Goal: Task Accomplishment & Management: Use online tool/utility

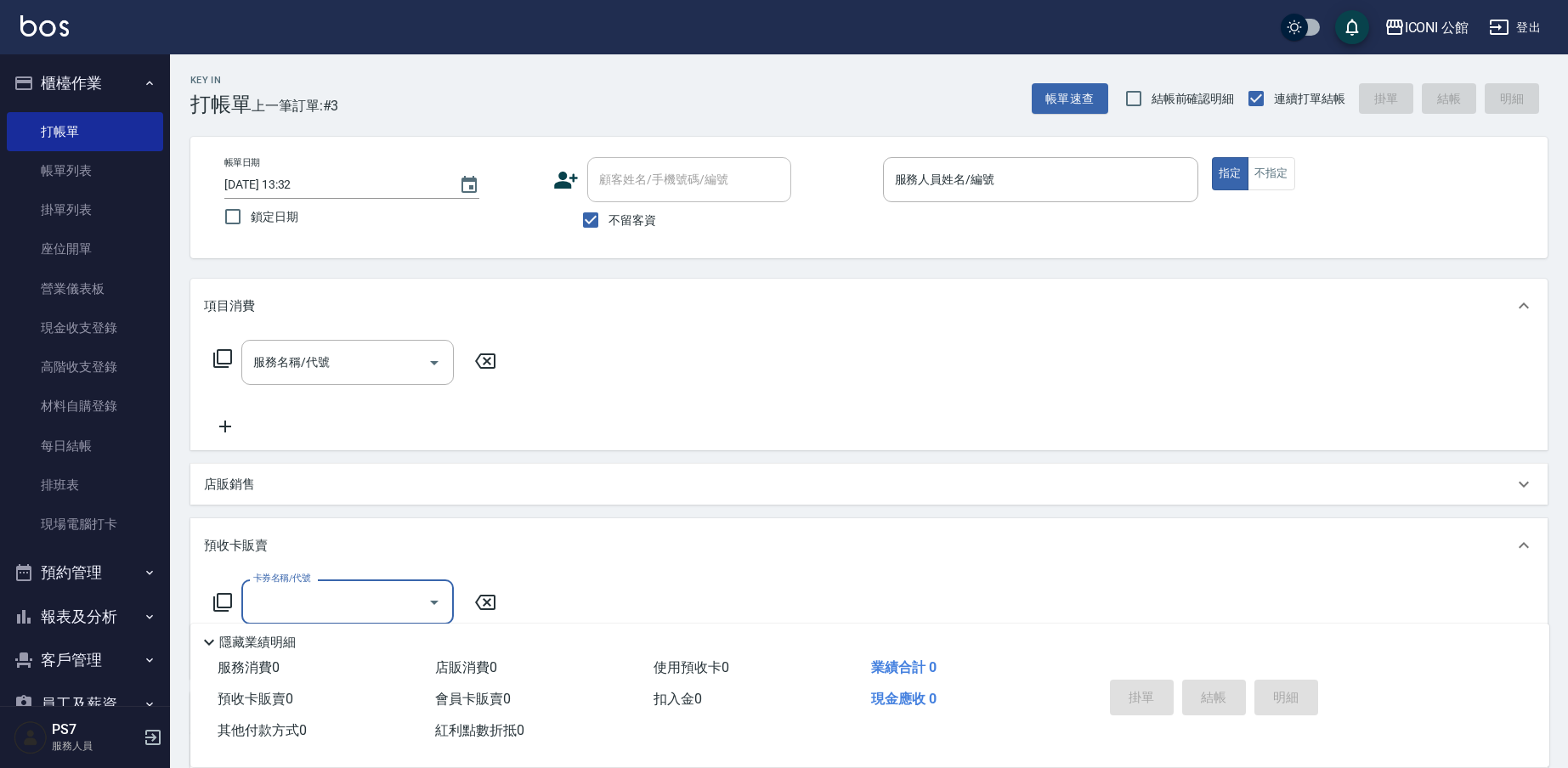
scroll to position [22, 0]
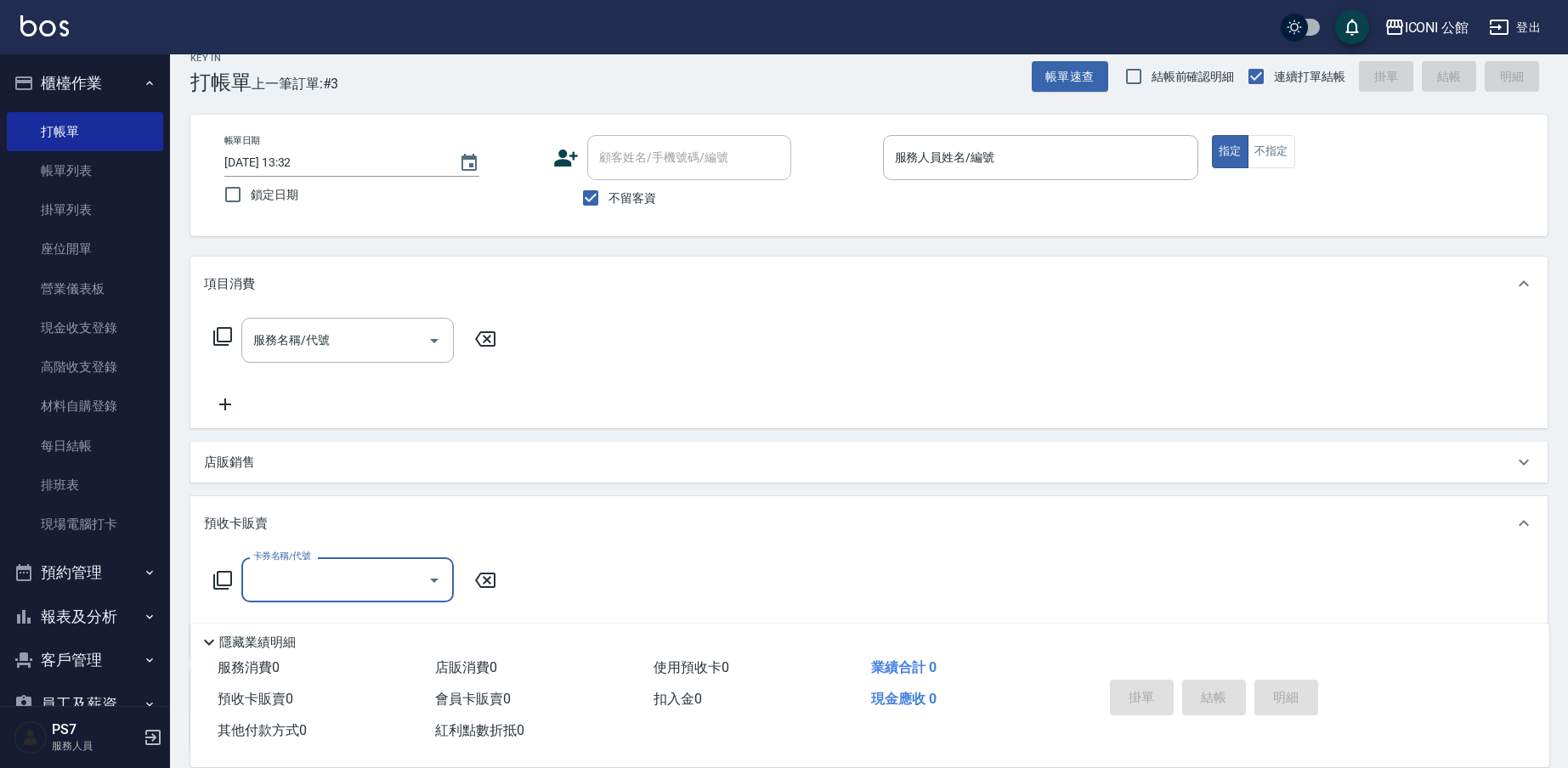
click at [78, 658] on button "客戶管理" at bounding box center [84, 660] width 157 height 45
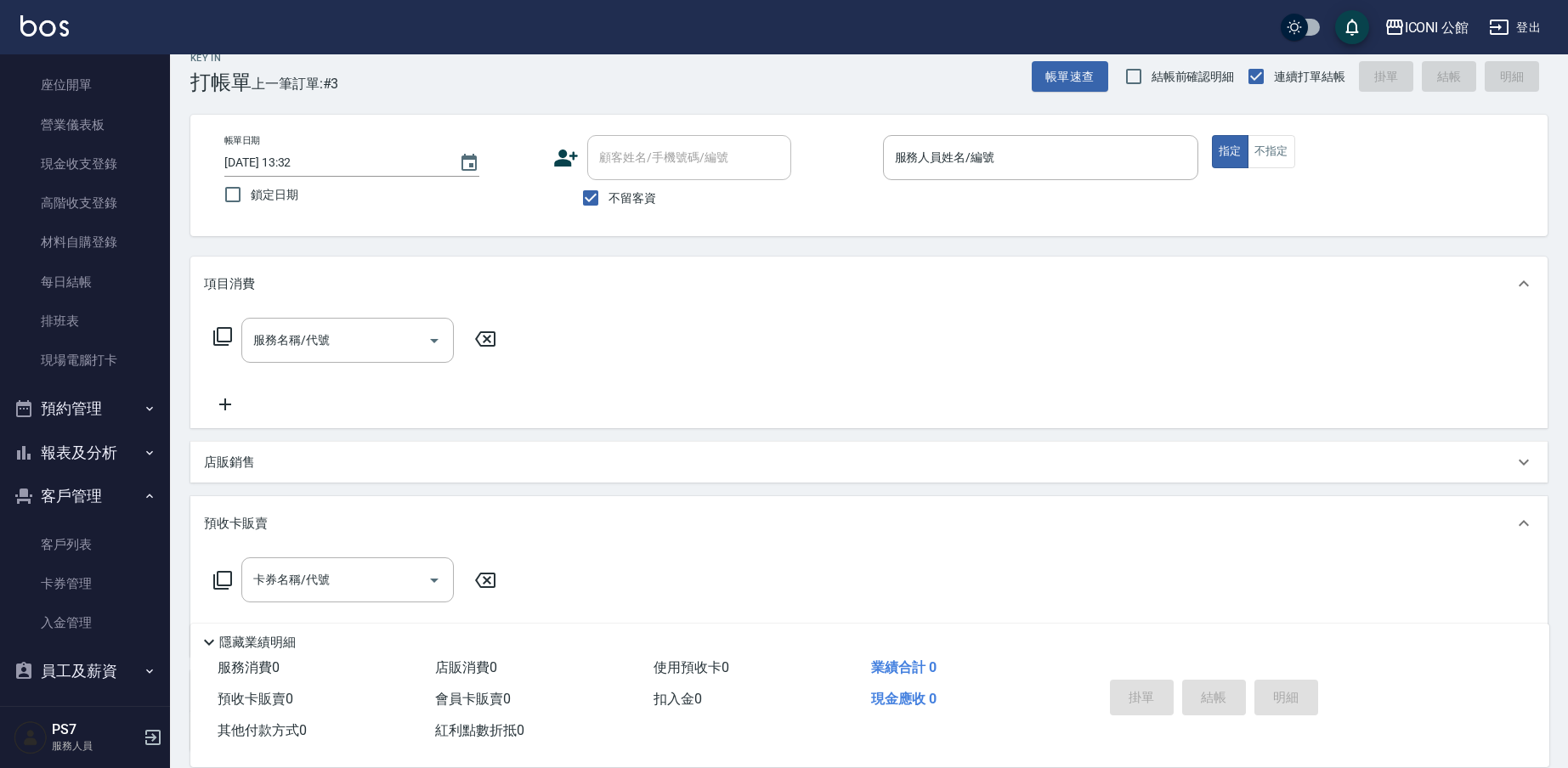
scroll to position [167, 0]
click at [44, 539] on link "客戶列表" at bounding box center [84, 541] width 157 height 39
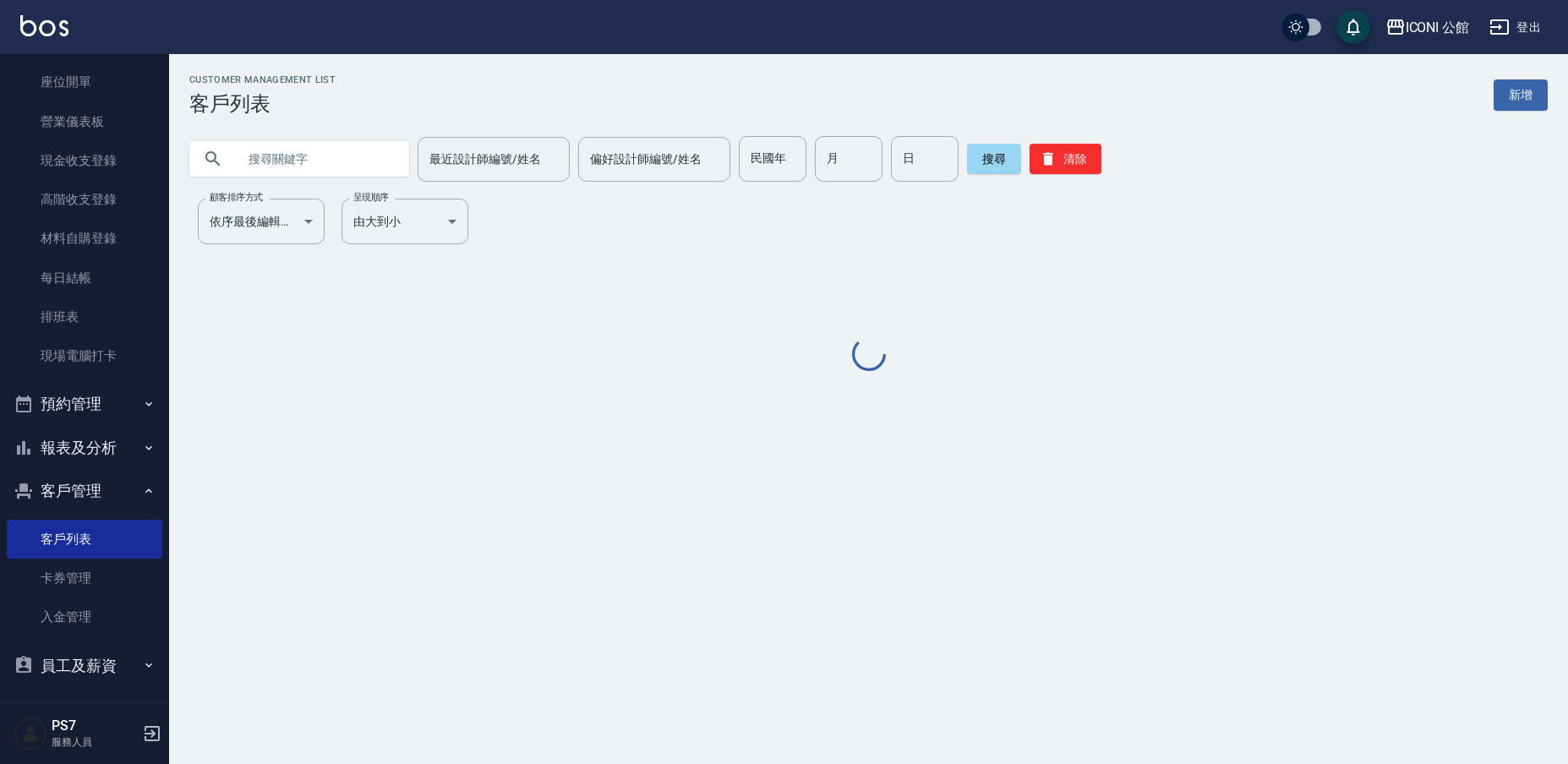
click at [344, 142] on input "text" at bounding box center [316, 158] width 158 height 45
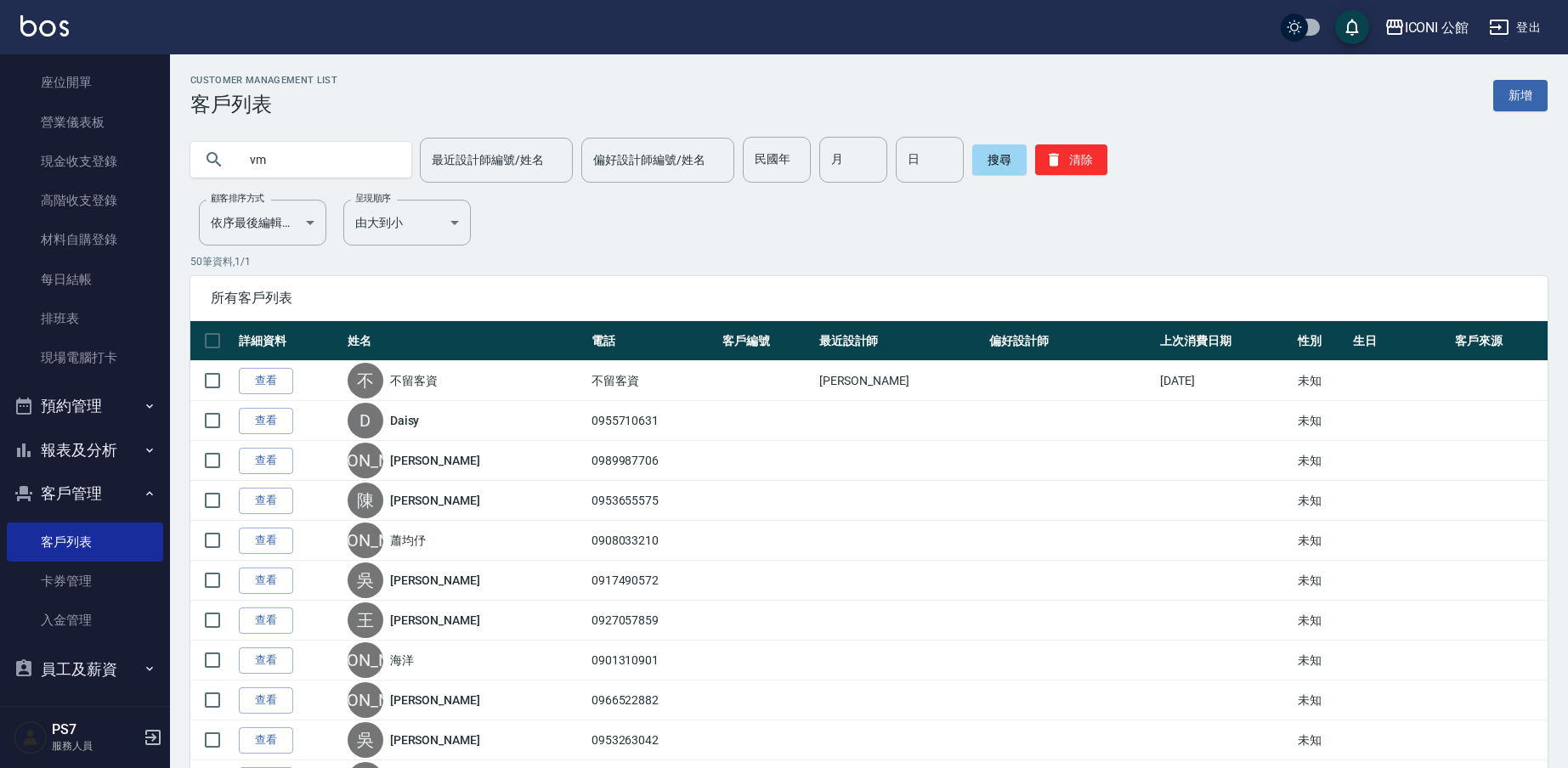
type input "v"
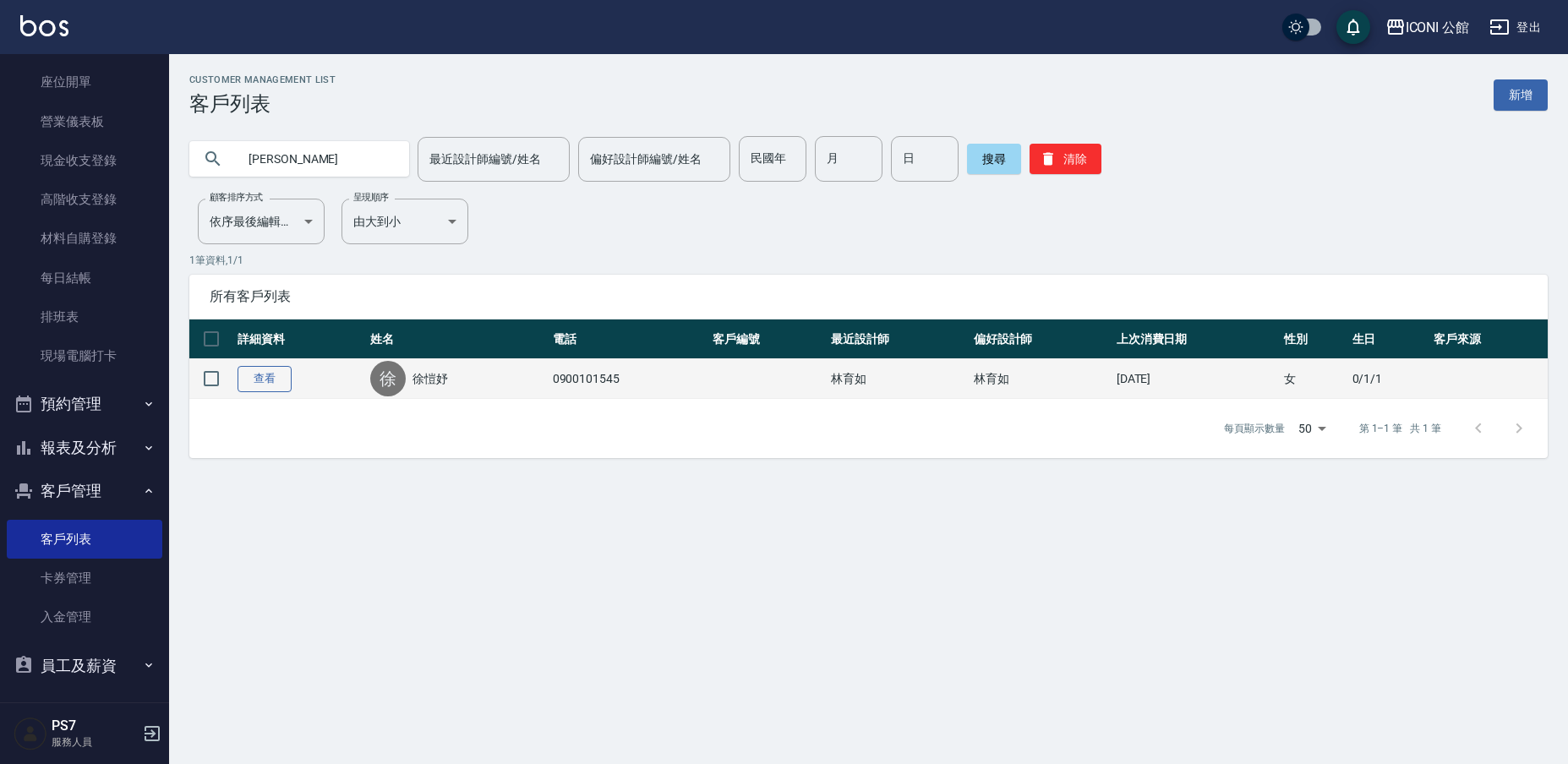
type input "[PERSON_NAME]"
click at [263, 386] on link "查看" at bounding box center [264, 379] width 54 height 26
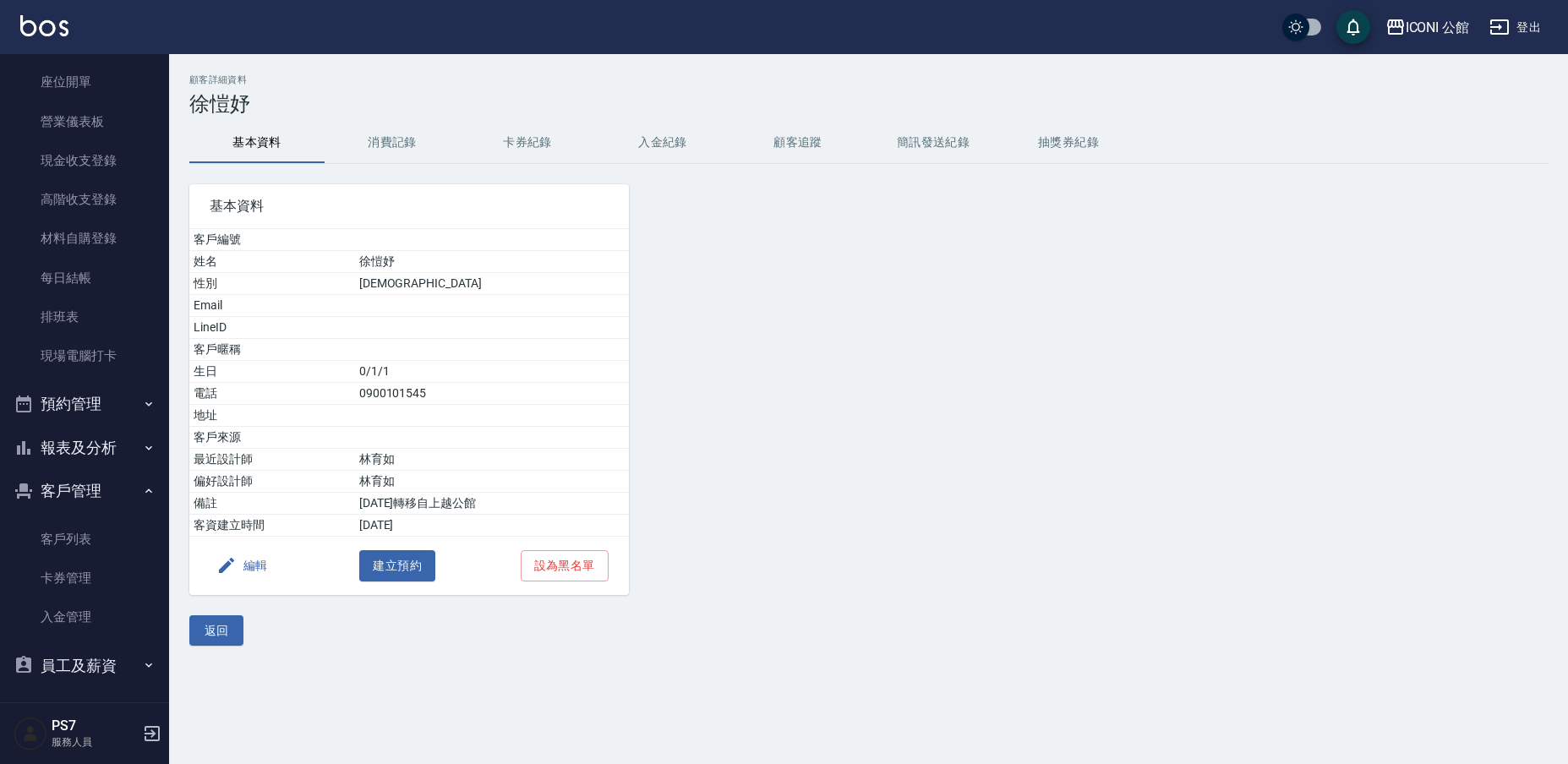
click at [416, 141] on button "消費記錄" at bounding box center [392, 142] width 135 height 41
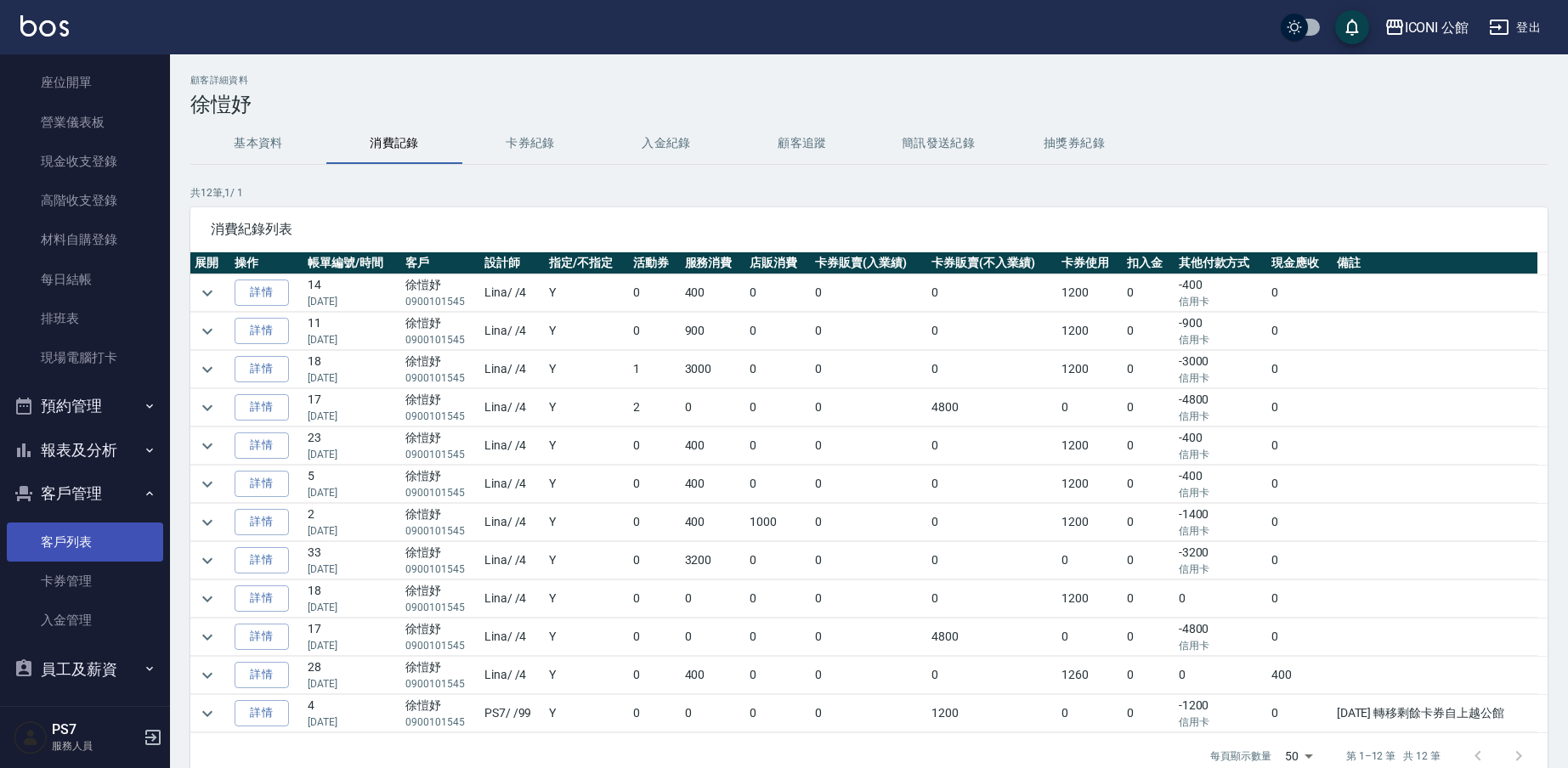
click at [74, 535] on link "客戶列表" at bounding box center [84, 541] width 157 height 39
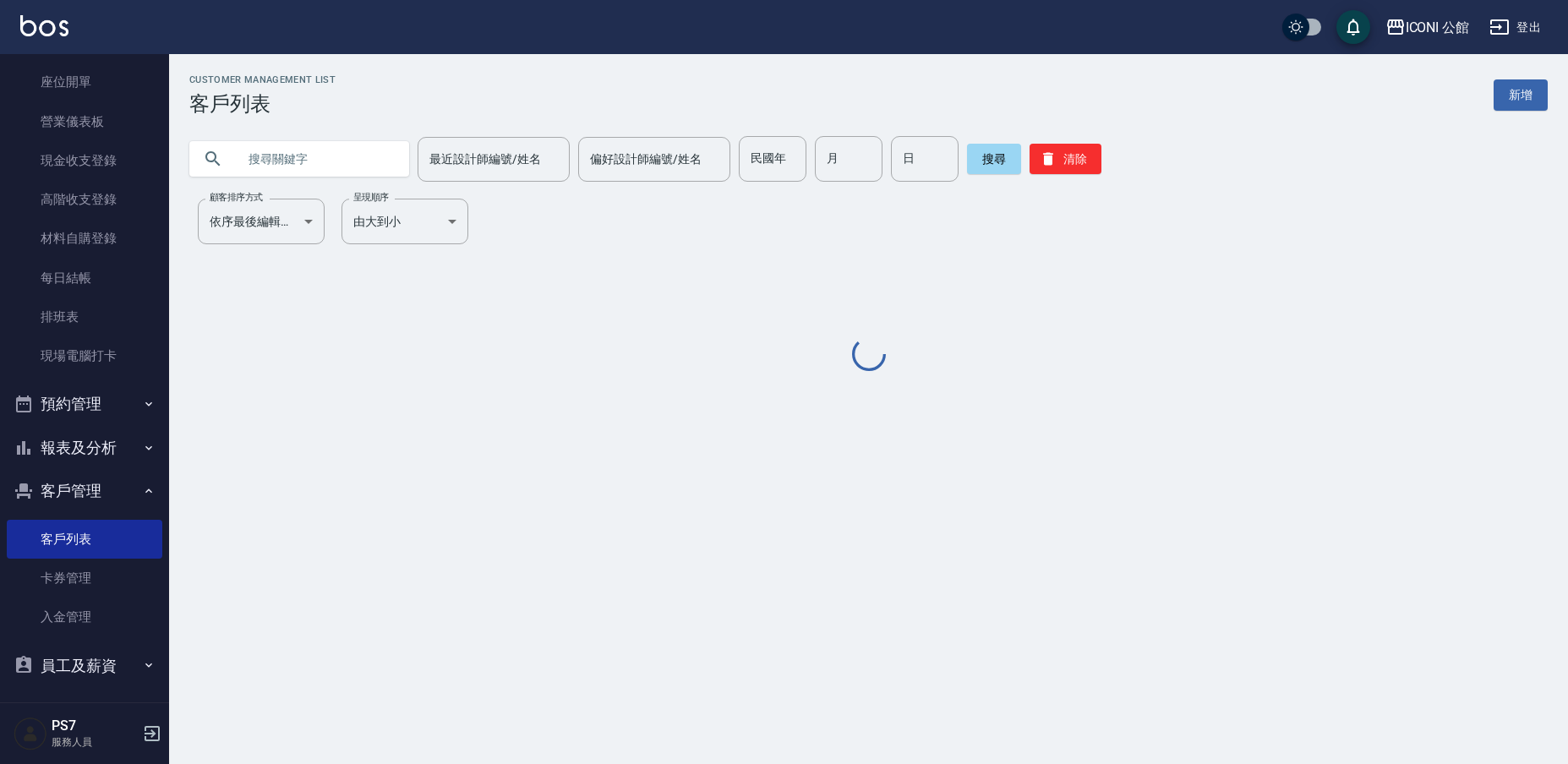
click at [356, 151] on input "text" at bounding box center [316, 158] width 158 height 45
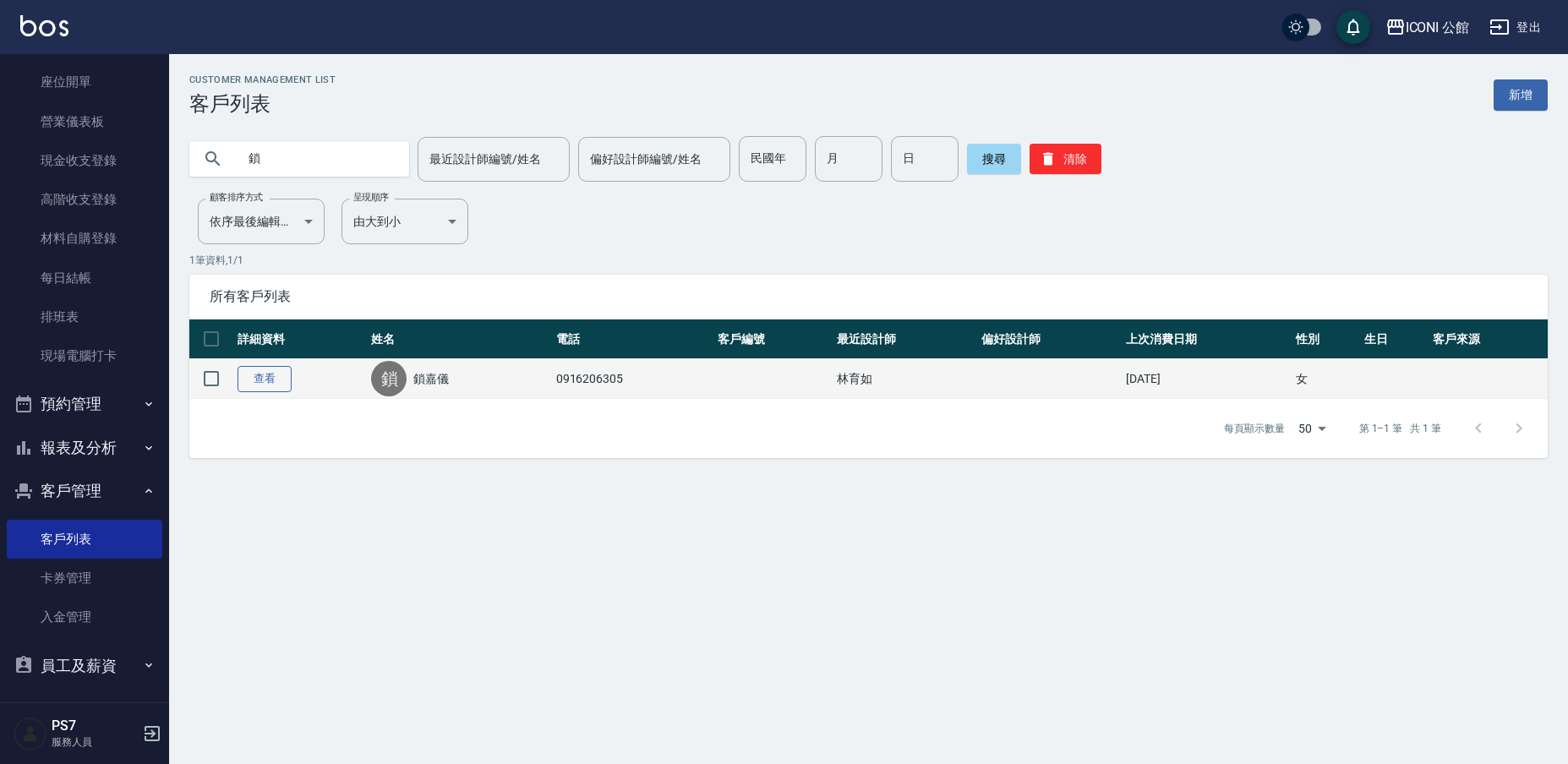
type input "鎖"
click at [280, 374] on link "查看" at bounding box center [264, 379] width 54 height 26
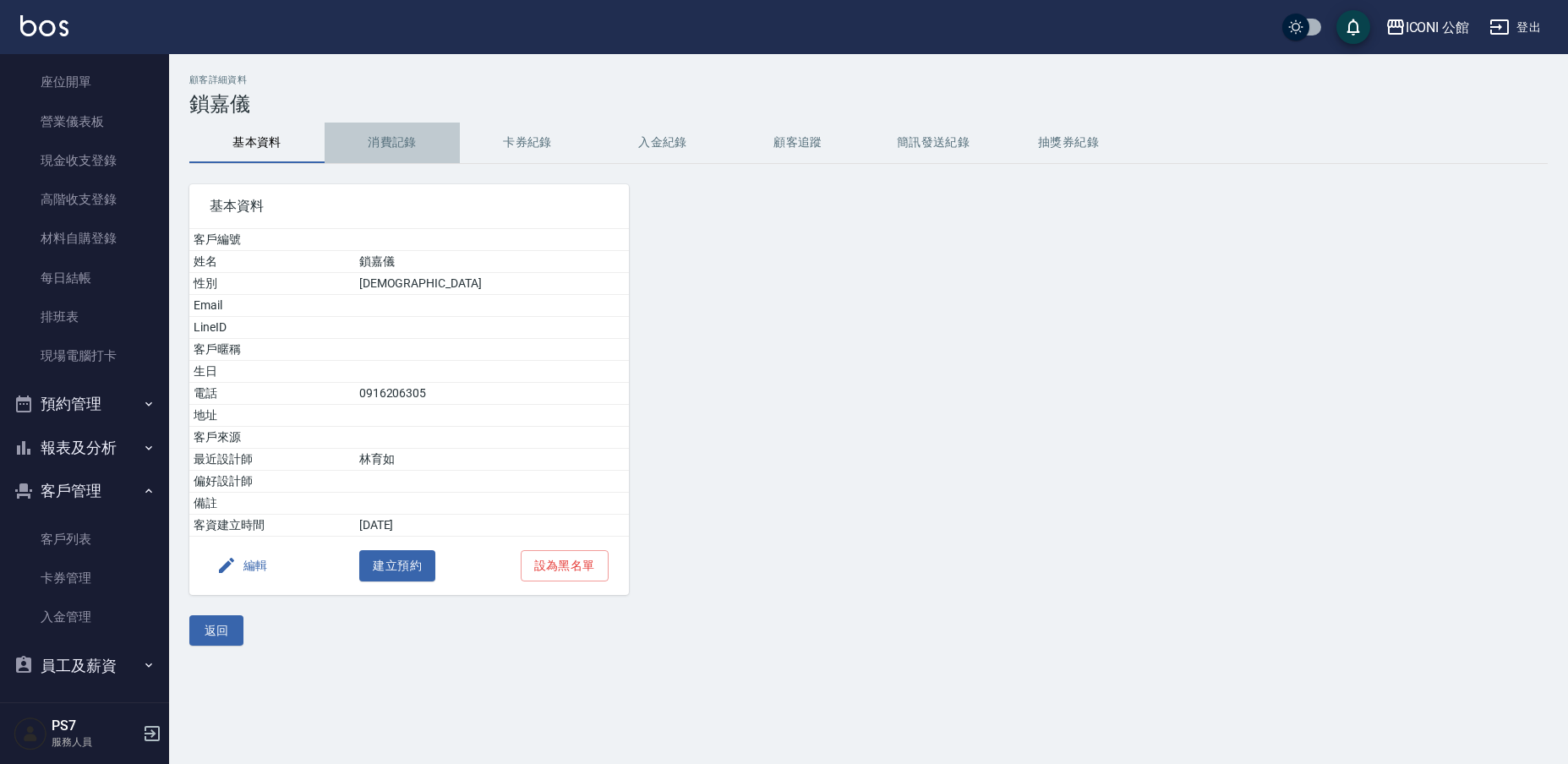
click at [425, 142] on button "消費記錄" at bounding box center [392, 142] width 135 height 41
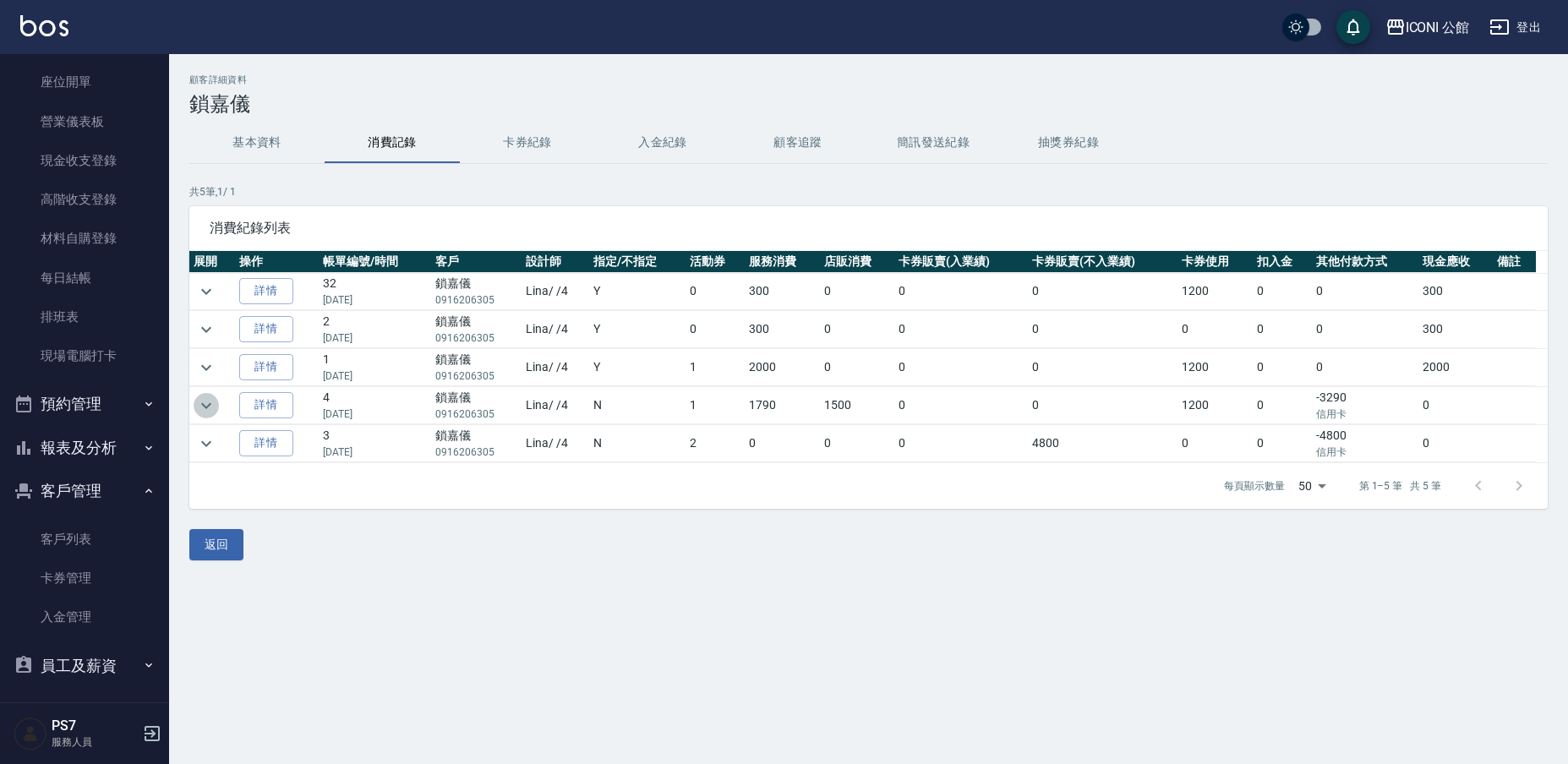
click at [205, 400] on icon "expand row" at bounding box center [207, 406] width 21 height 21
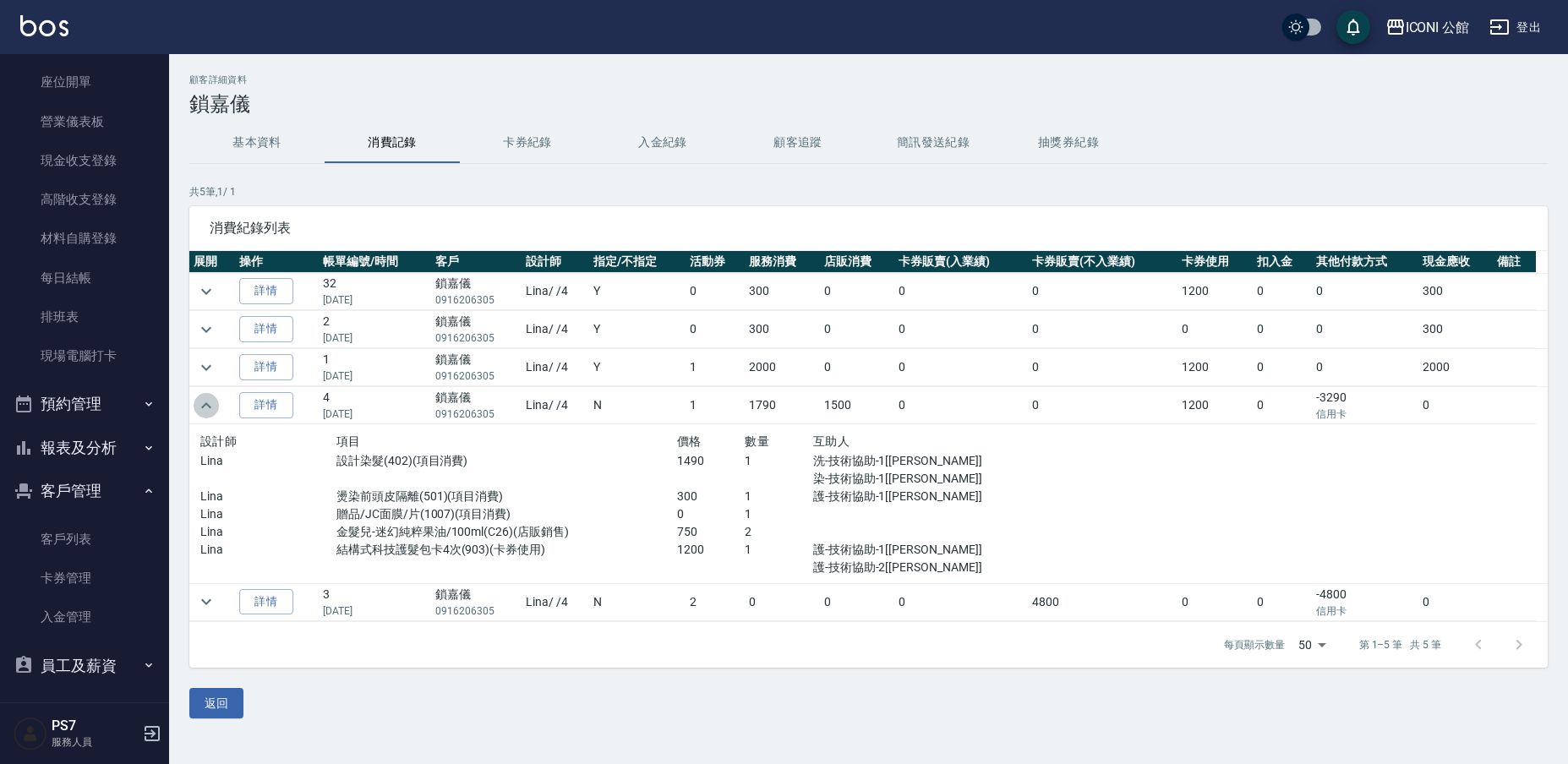
click at [198, 405] on icon "expand row" at bounding box center [207, 406] width 21 height 21
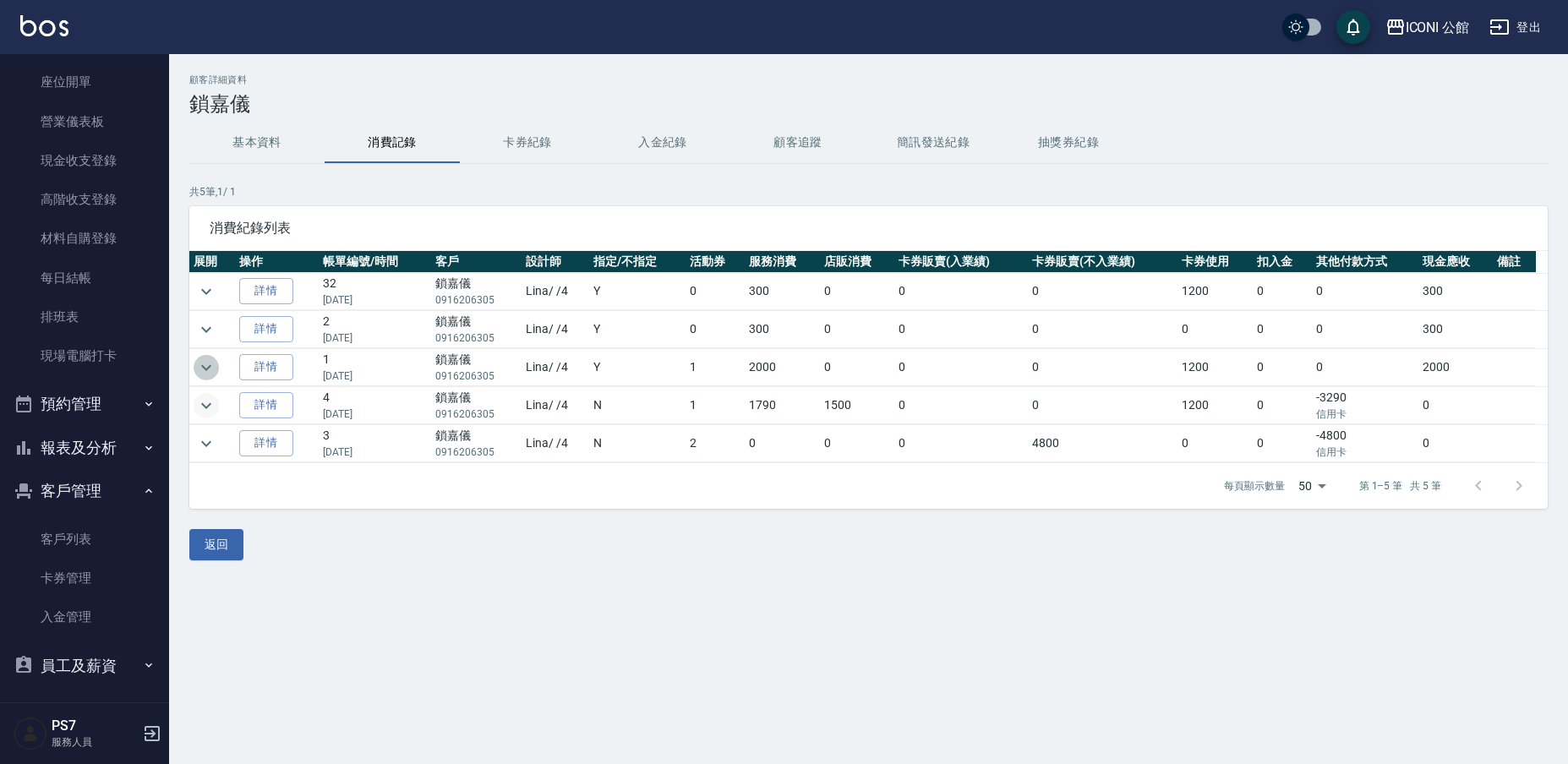
click at [204, 372] on icon "expand row" at bounding box center [207, 368] width 21 height 21
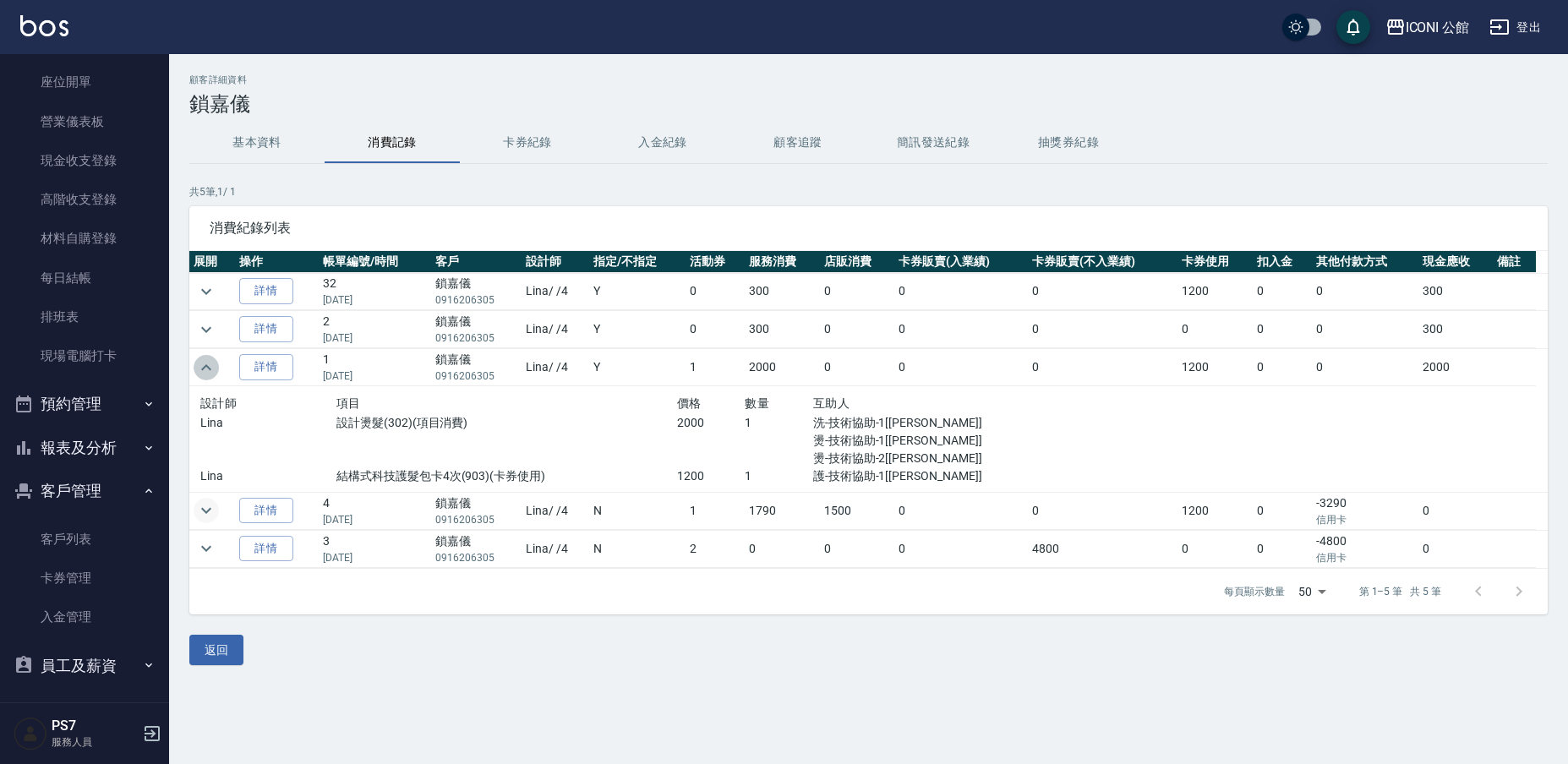
click at [204, 372] on icon "expand row" at bounding box center [207, 368] width 21 height 21
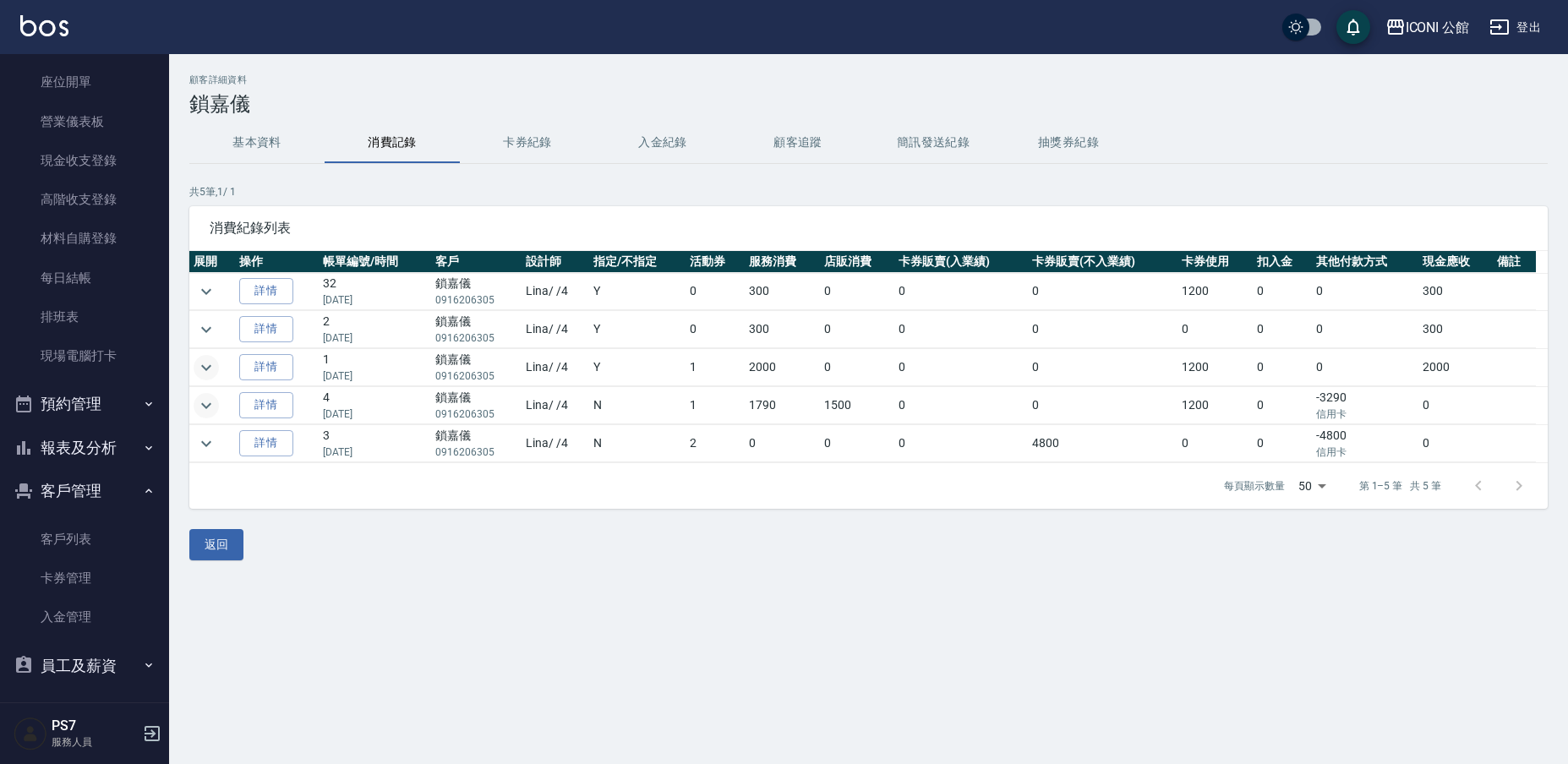
click at [761, 518] on div "顧客詳細資料 鎖嘉儀 基本資料 消費記錄 卡券紀錄 入金紀錄 顧客追蹤 簡訊發送紀錄 抽獎券紀錄 共 5 筆, 1 / 1 消費紀錄列表 展開 操作 帳單編號…" at bounding box center [868, 317] width 1399 height 486
click at [752, 556] on div "返回" at bounding box center [869, 544] width 1359 height 31
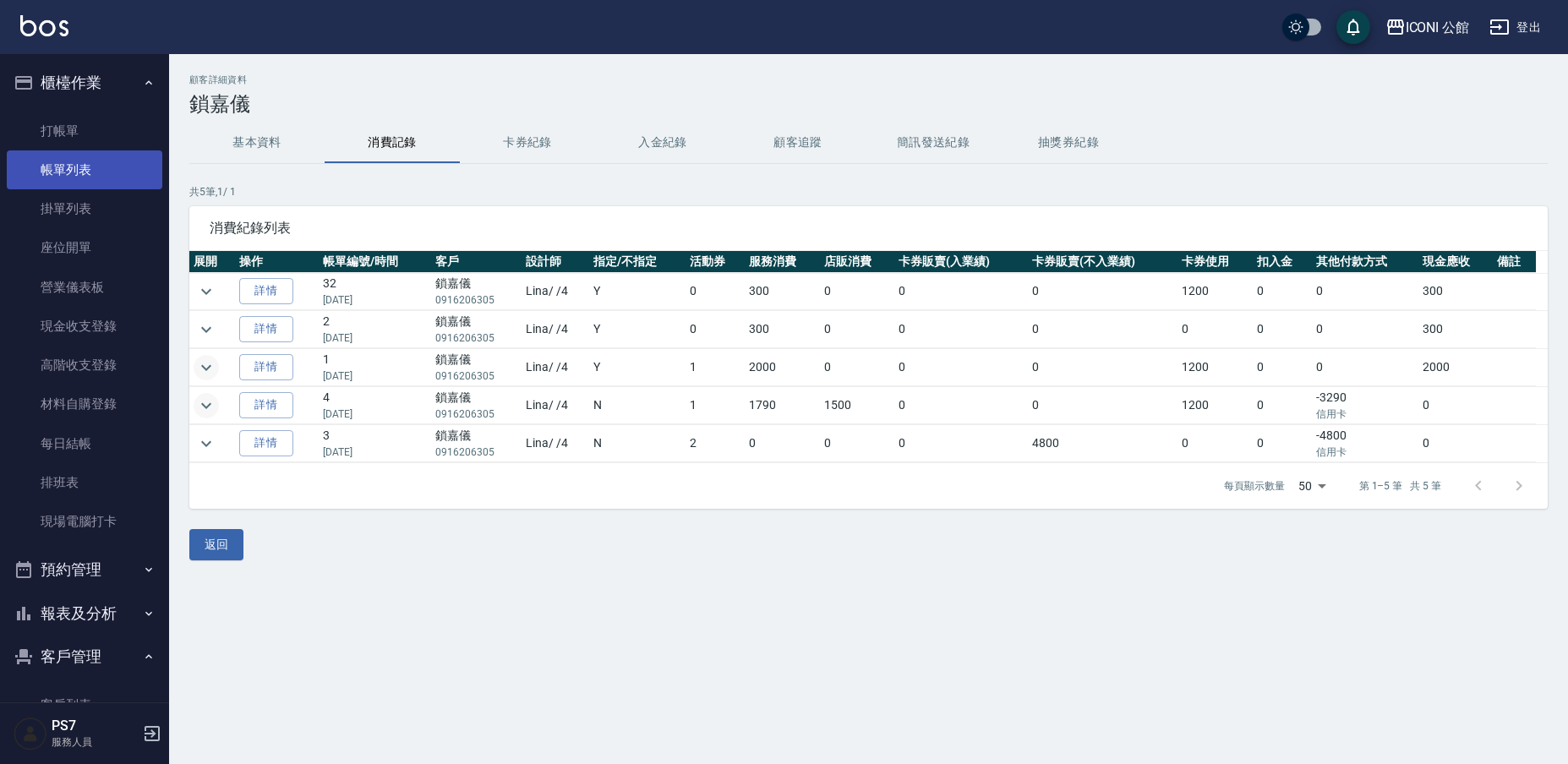
click at [68, 166] on link "帳單列表" at bounding box center [84, 169] width 156 height 39
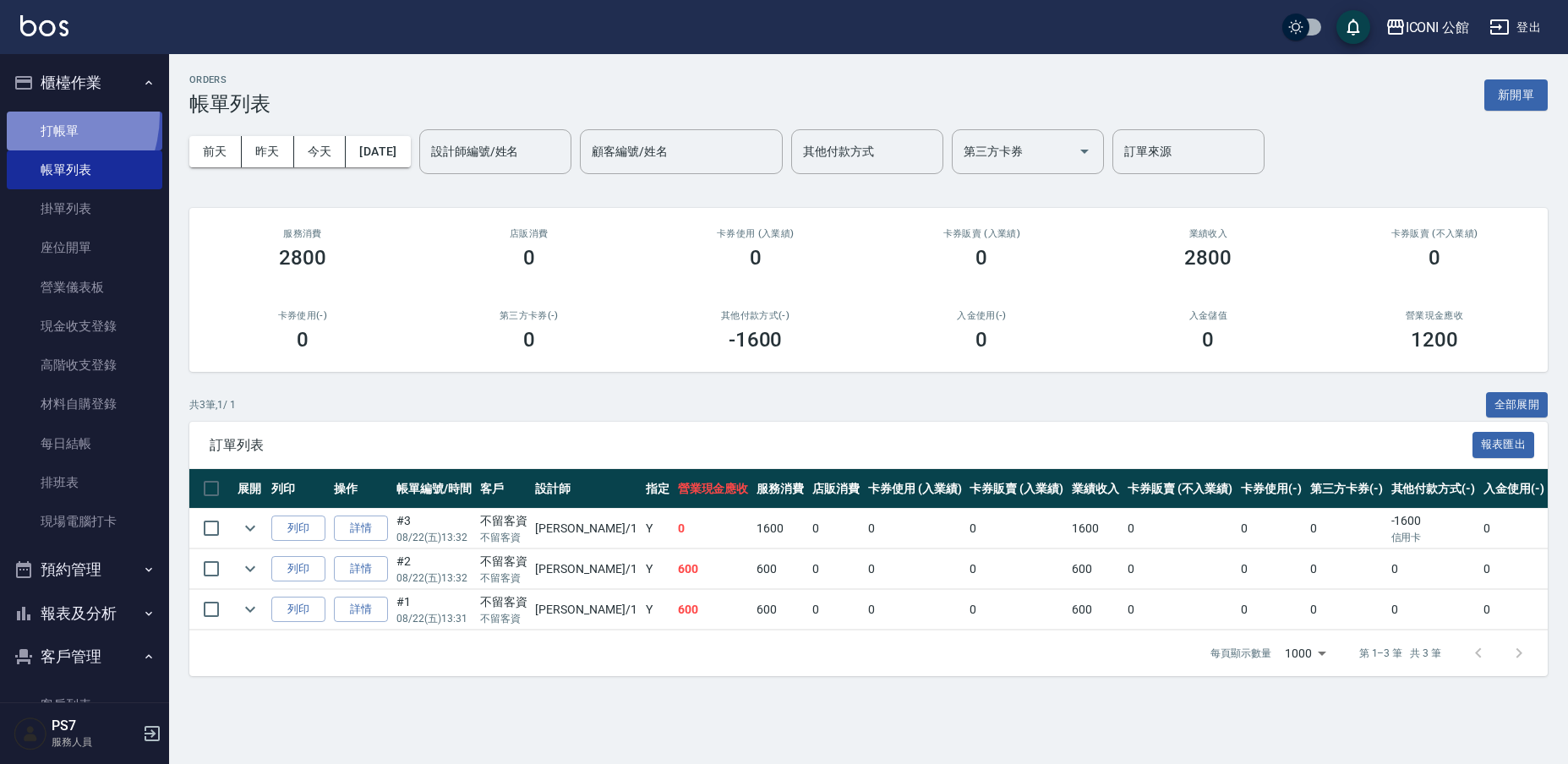
click at [27, 115] on link "打帳單" at bounding box center [84, 130] width 156 height 39
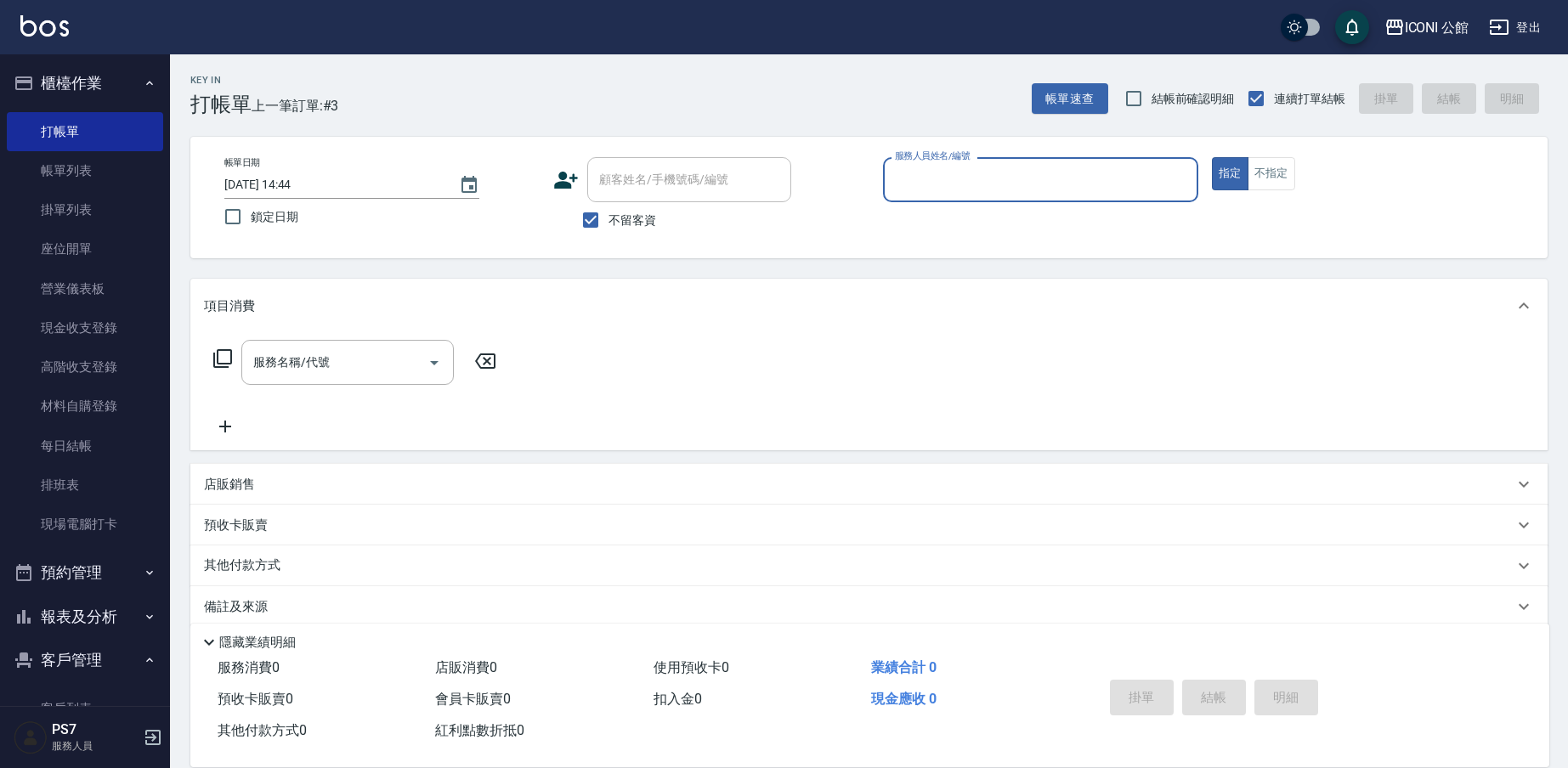
click at [891, 177] on input "服務人員姓名/編號" at bounding box center [1041, 179] width 300 height 29
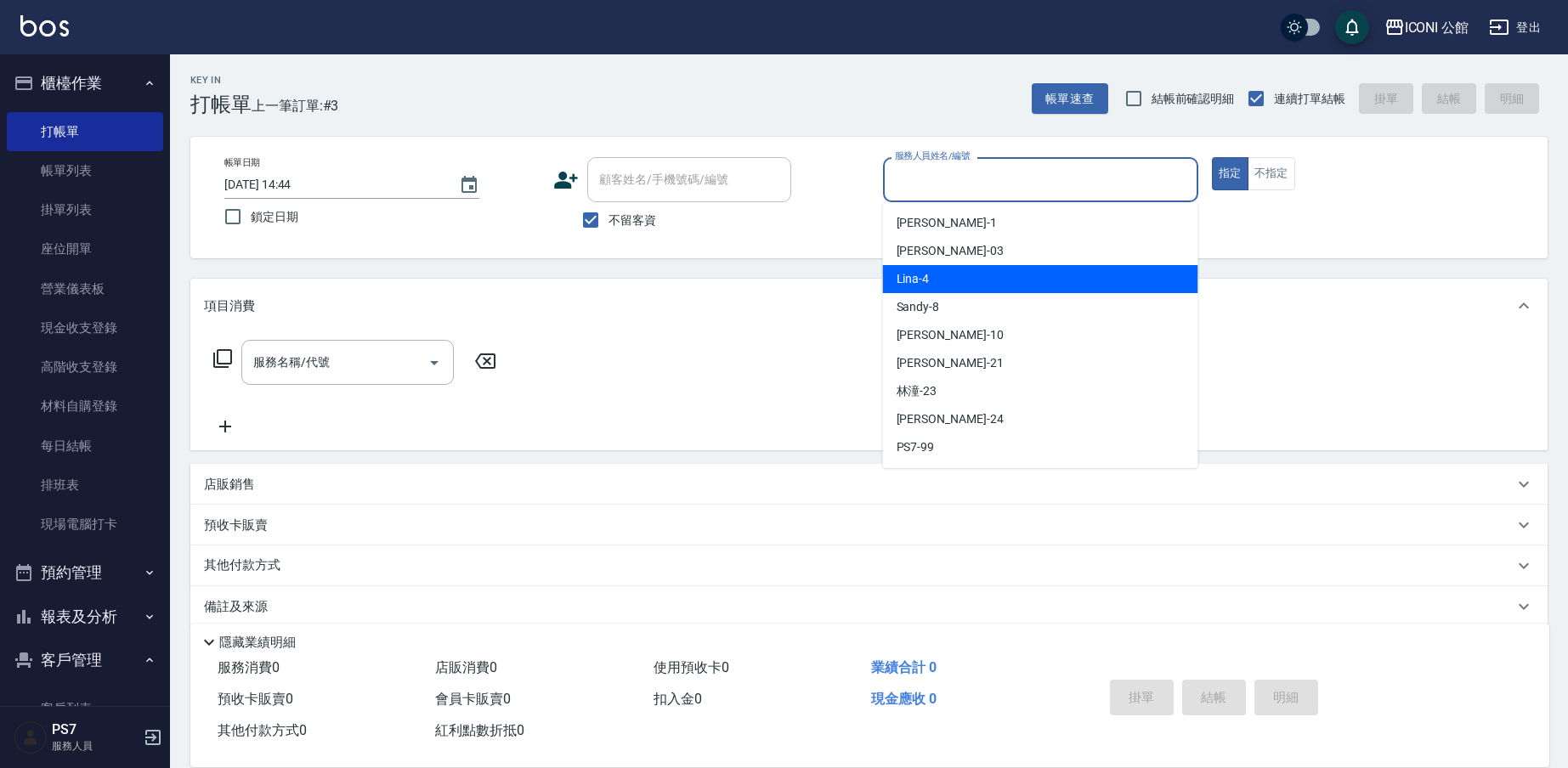
click at [934, 288] on div "Lina -4" at bounding box center [1041, 280] width 315 height 28
type input "Lina-4"
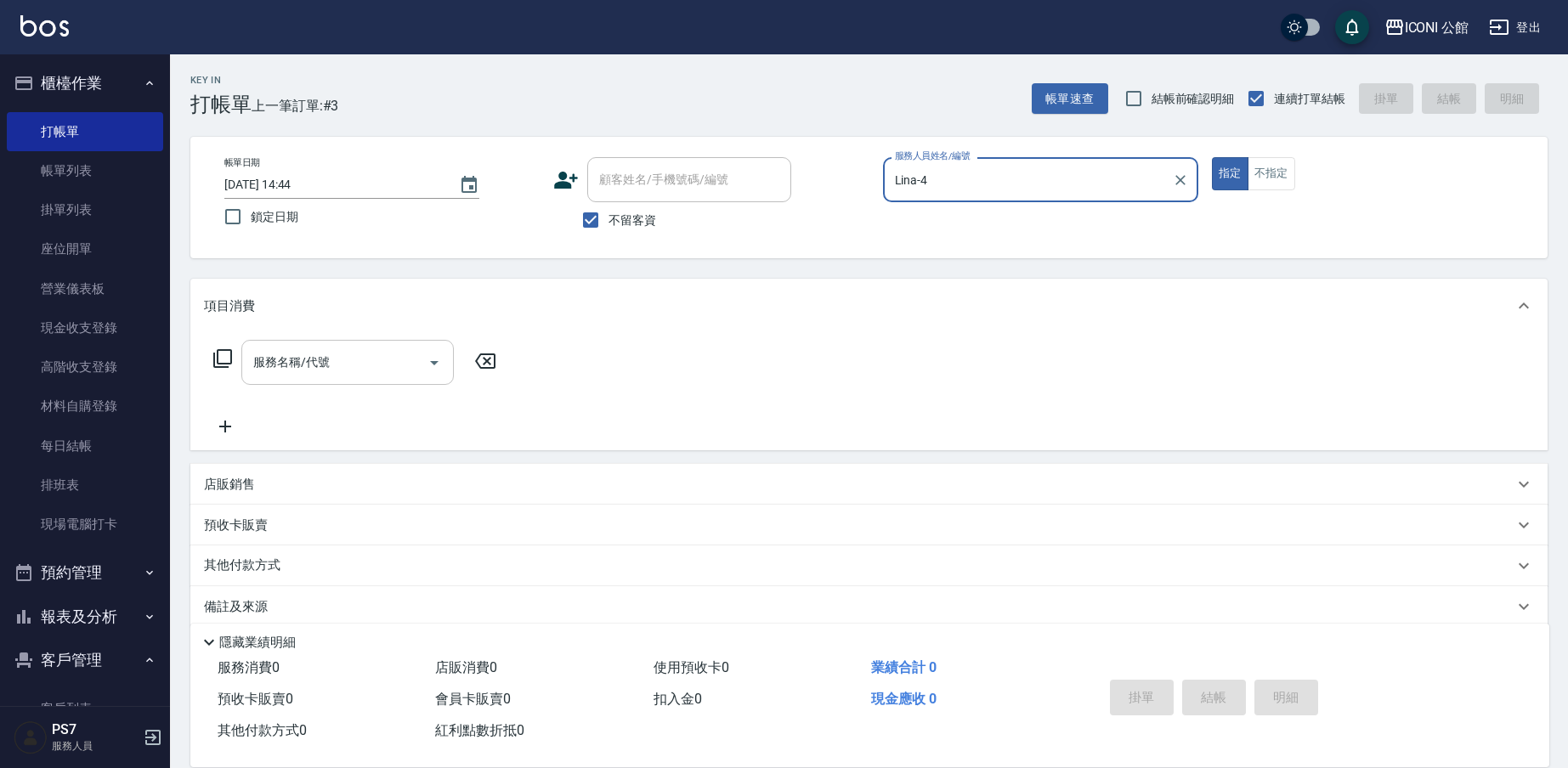
click at [338, 376] on input "服務名稱/代號" at bounding box center [334, 361] width 172 height 29
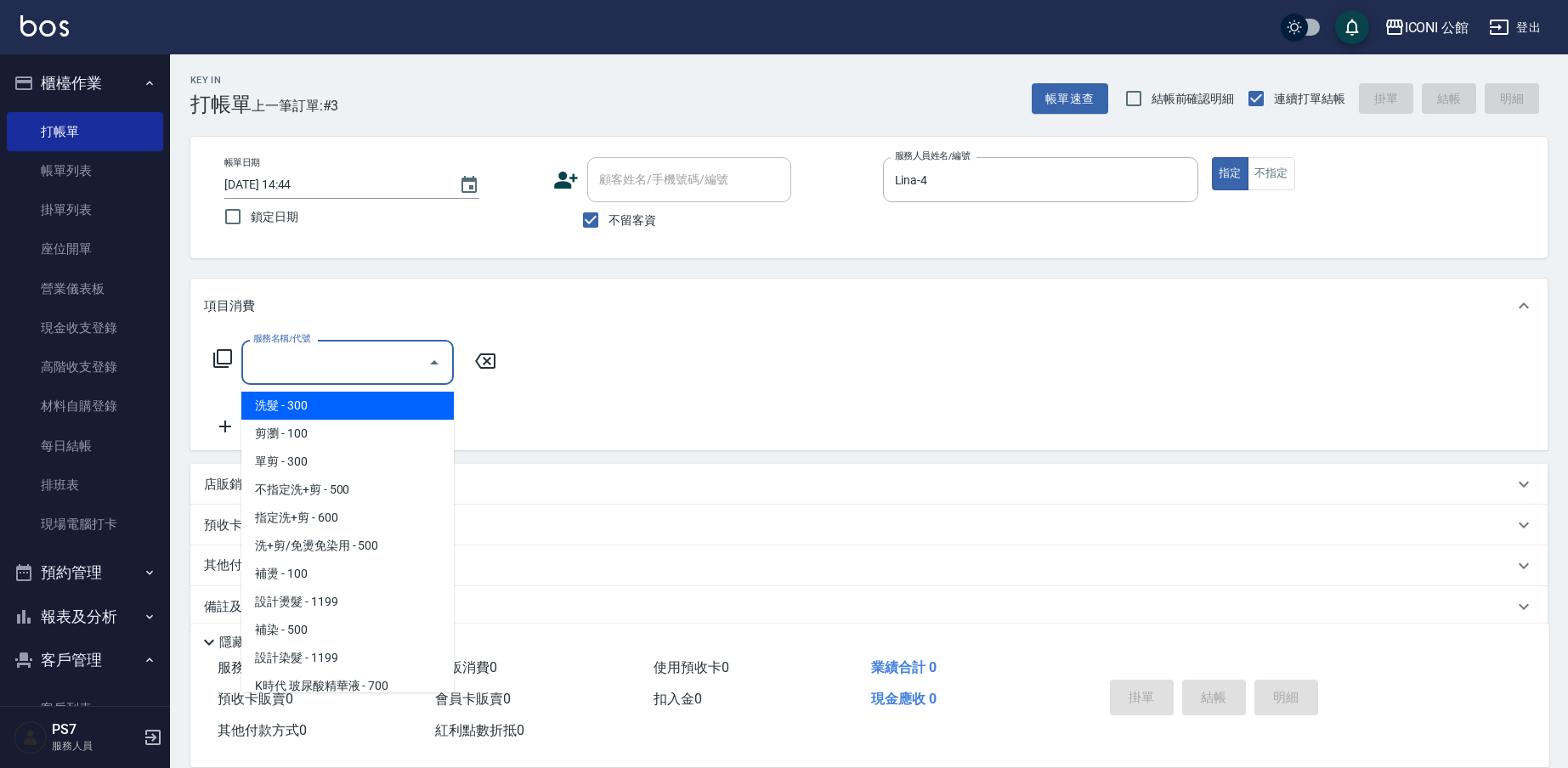
click at [231, 363] on icon at bounding box center [223, 358] width 19 height 19
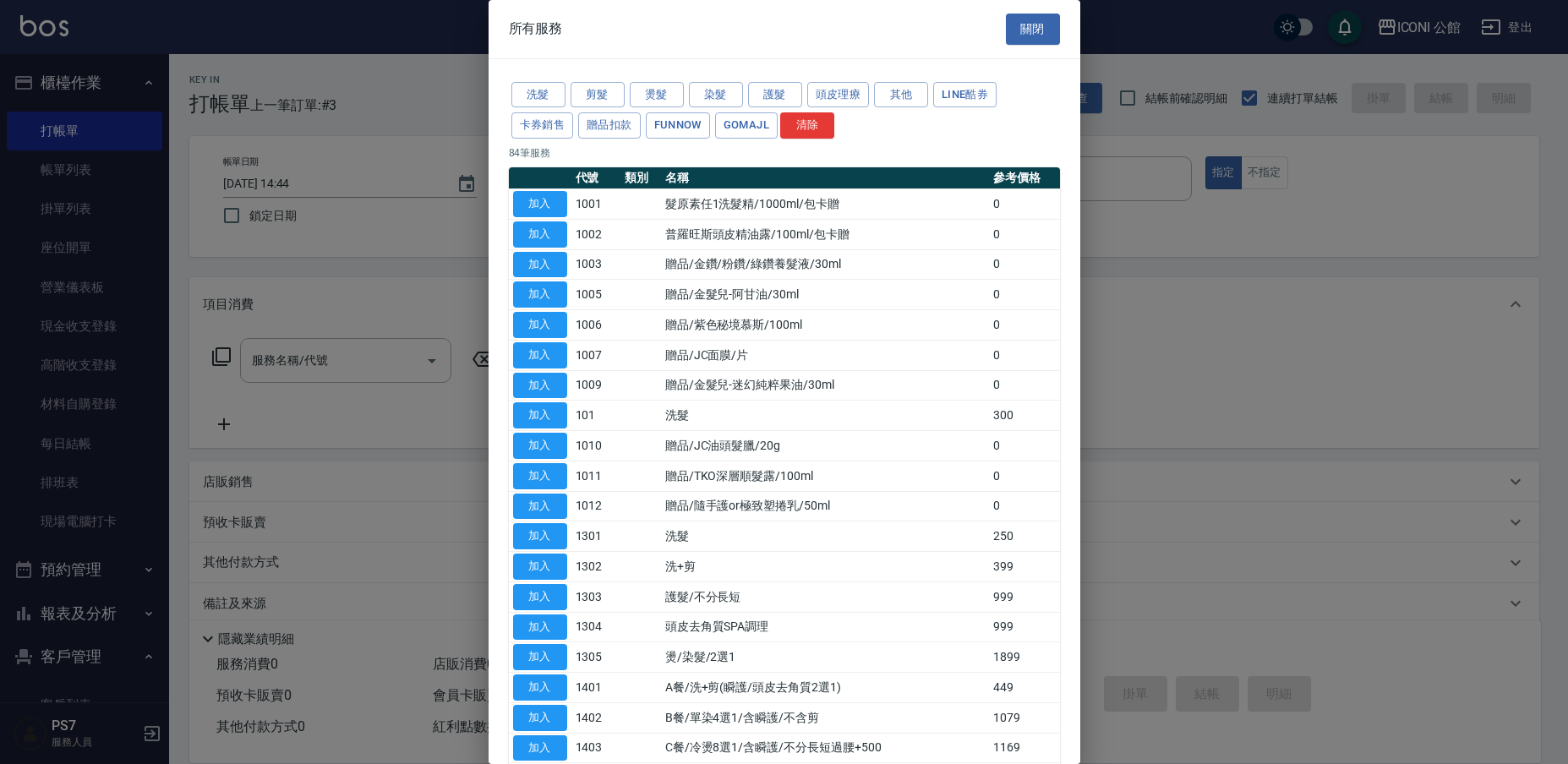
click at [218, 359] on div at bounding box center [784, 382] width 1568 height 764
click at [761, 126] on button "GOMAJL" at bounding box center [746, 125] width 62 height 26
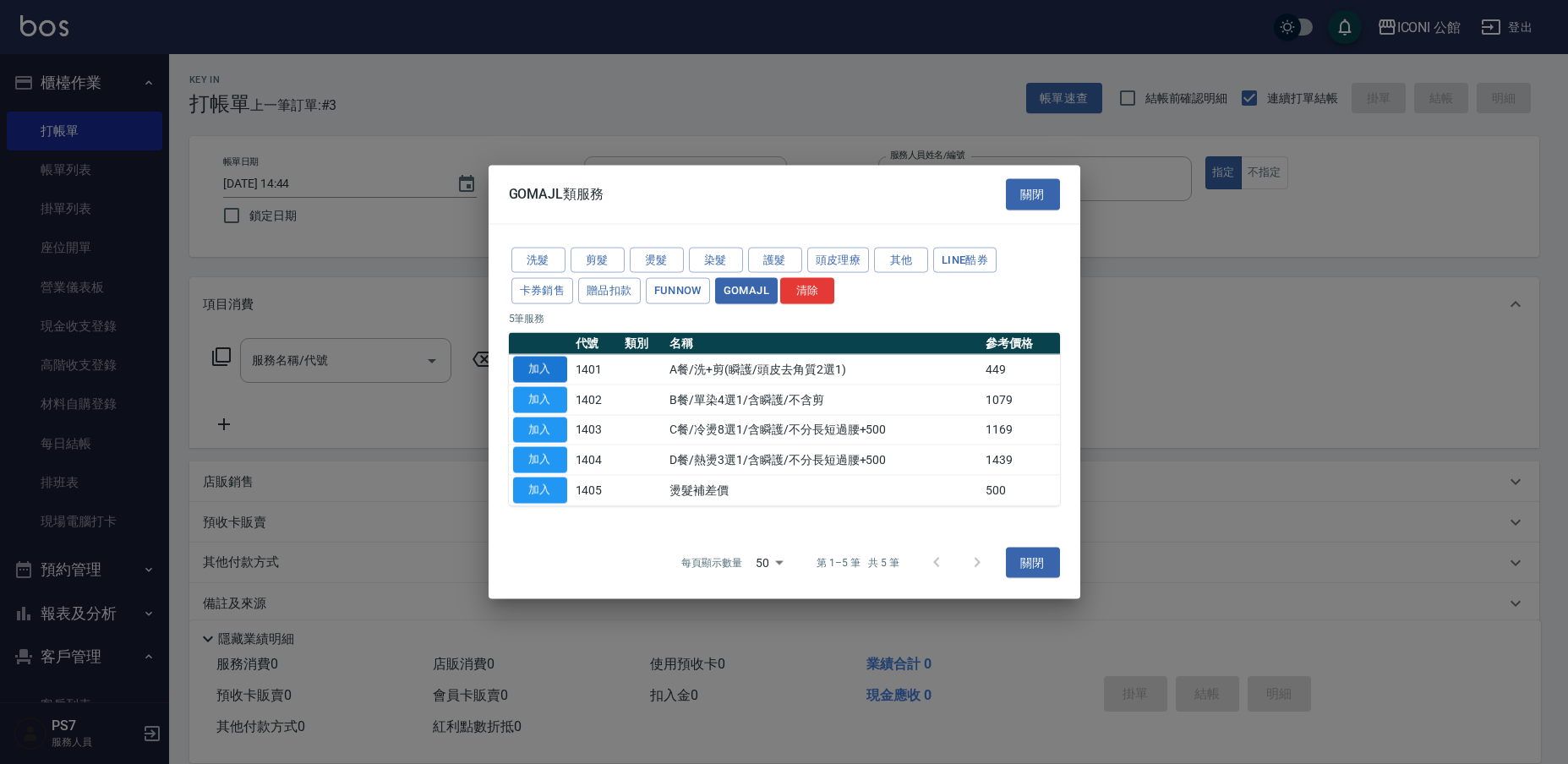
click at [531, 373] on button "加入" at bounding box center [540, 370] width 54 height 26
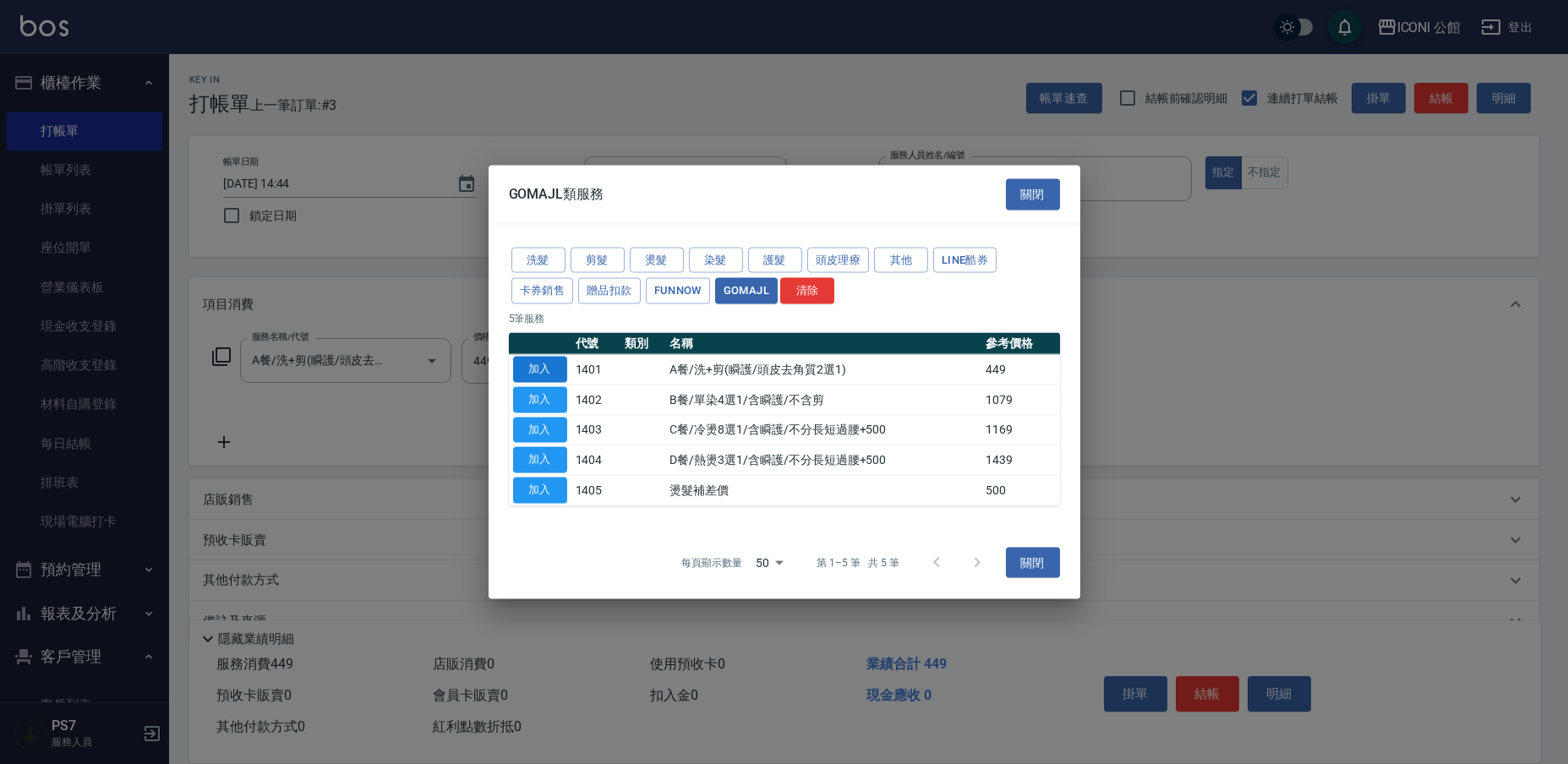
type input "A餐/洗+剪(瞬護/頭皮去角質2選1)(1401)"
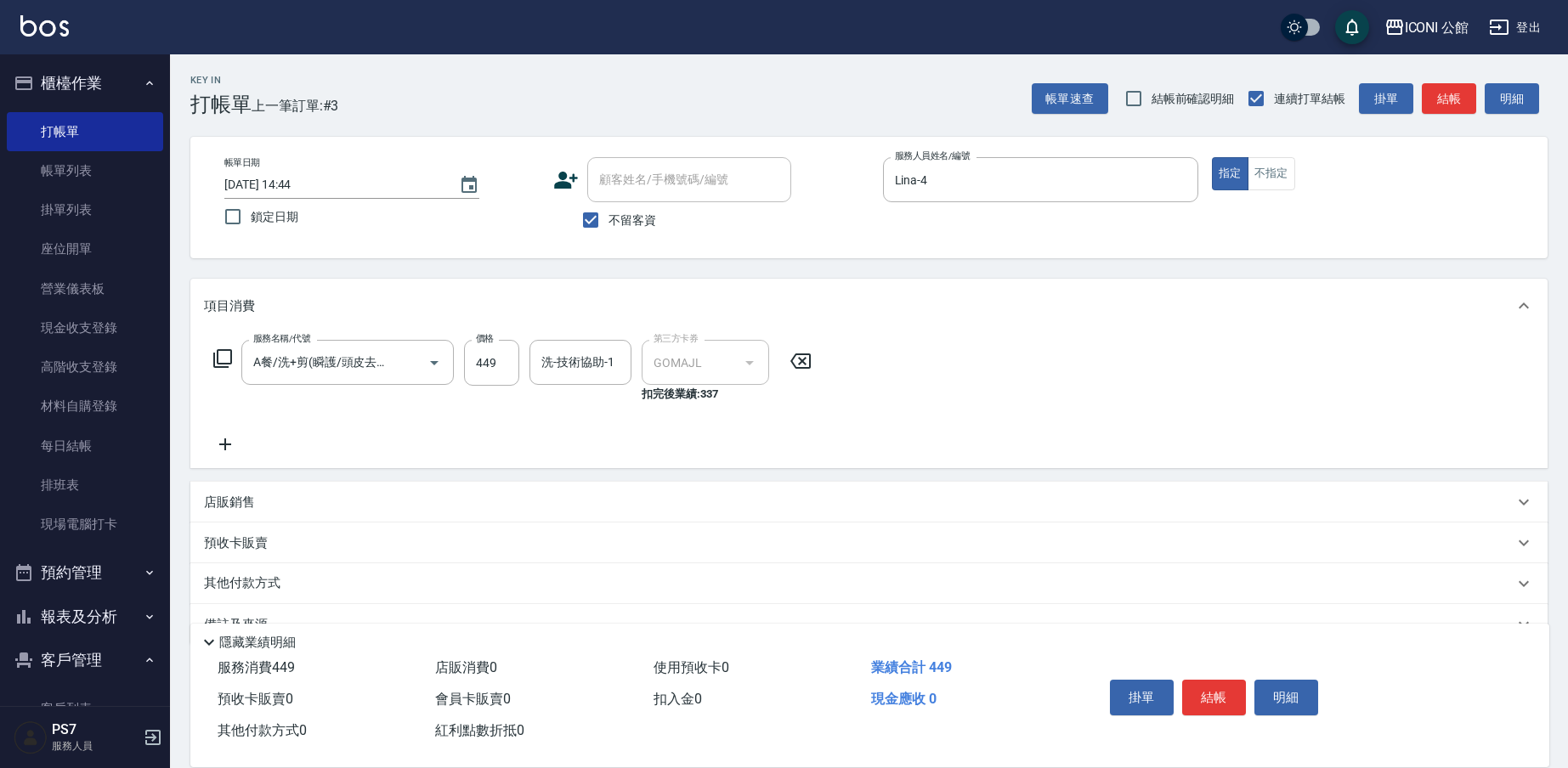
click at [520, 363] on div "服務名稱/代號 A餐/洗+剪(瞬護/頭皮去角質2選1)(1401) 服務名稱/代號 價格 449 價格 洗-技術協助-1 洗-技術協助-1 第三方卡券 GOM…" at bounding box center [512, 371] width 618 height 63
click at [513, 364] on input "449" at bounding box center [491, 362] width 55 height 46
click at [596, 379] on div "洗-技術協助-1" at bounding box center [581, 361] width 102 height 45
type input "499"
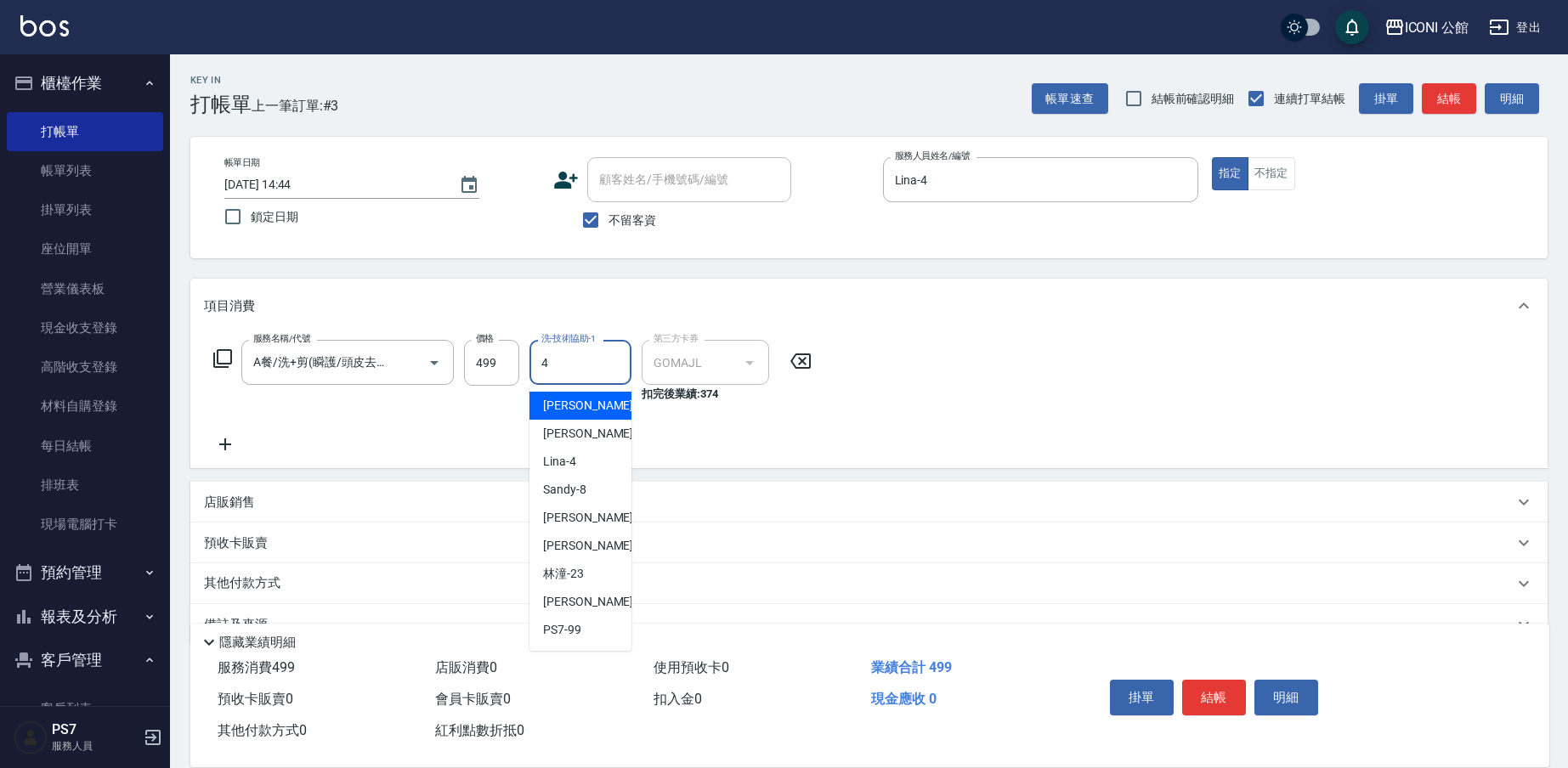
type input "Lina-4"
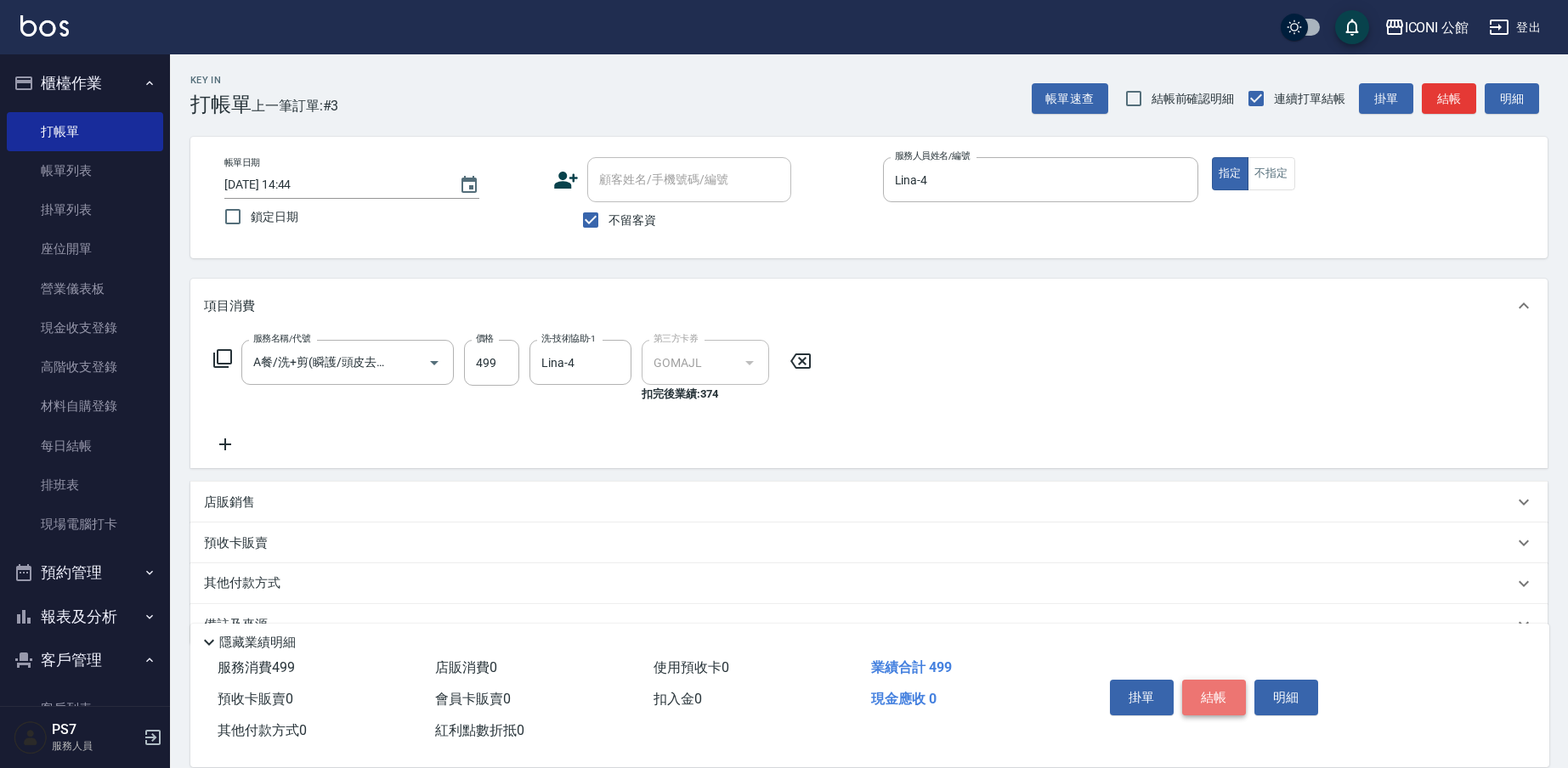
click at [1209, 684] on button "結帳" at bounding box center [1213, 698] width 64 height 36
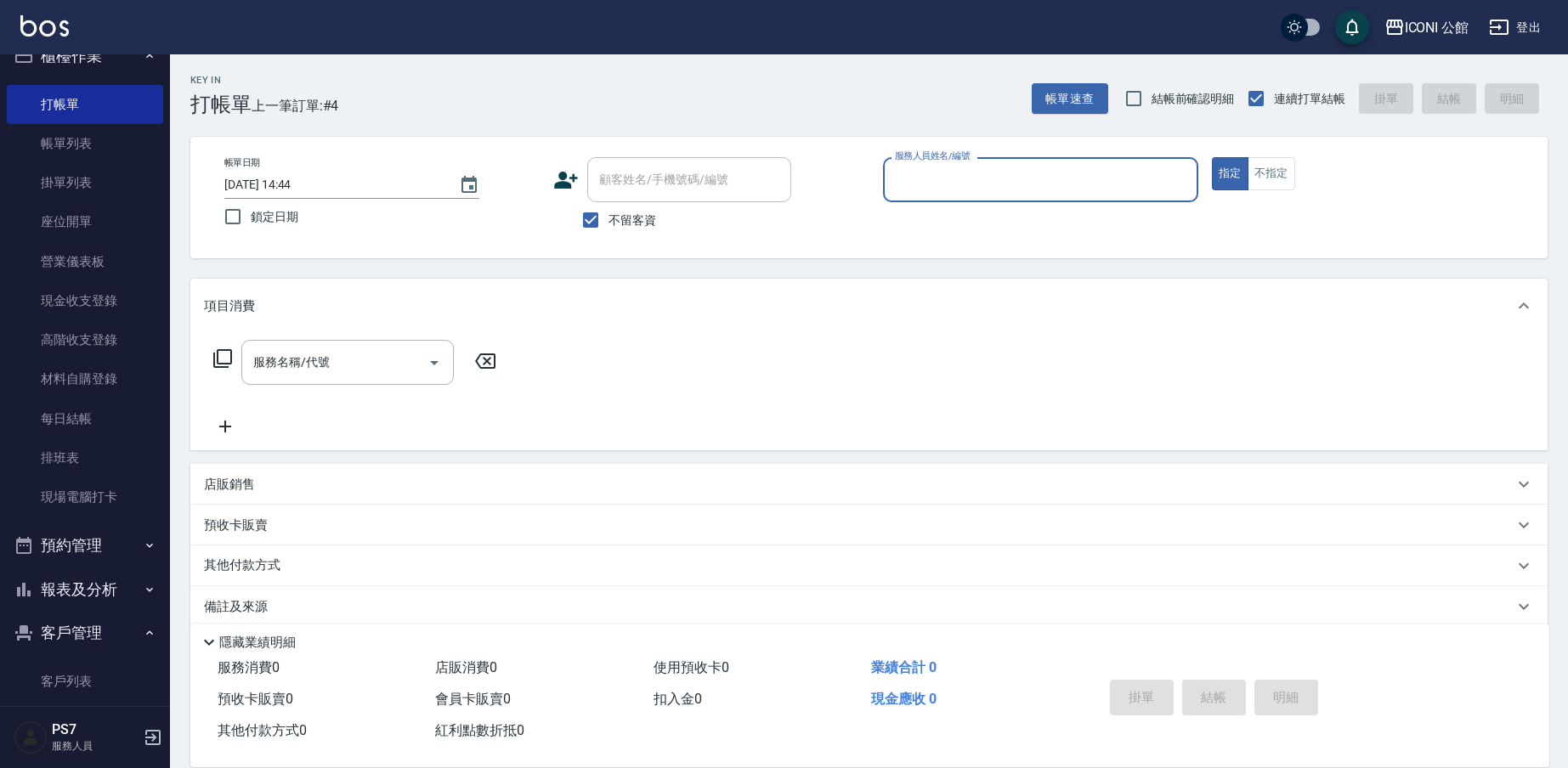
scroll to position [45, 0]
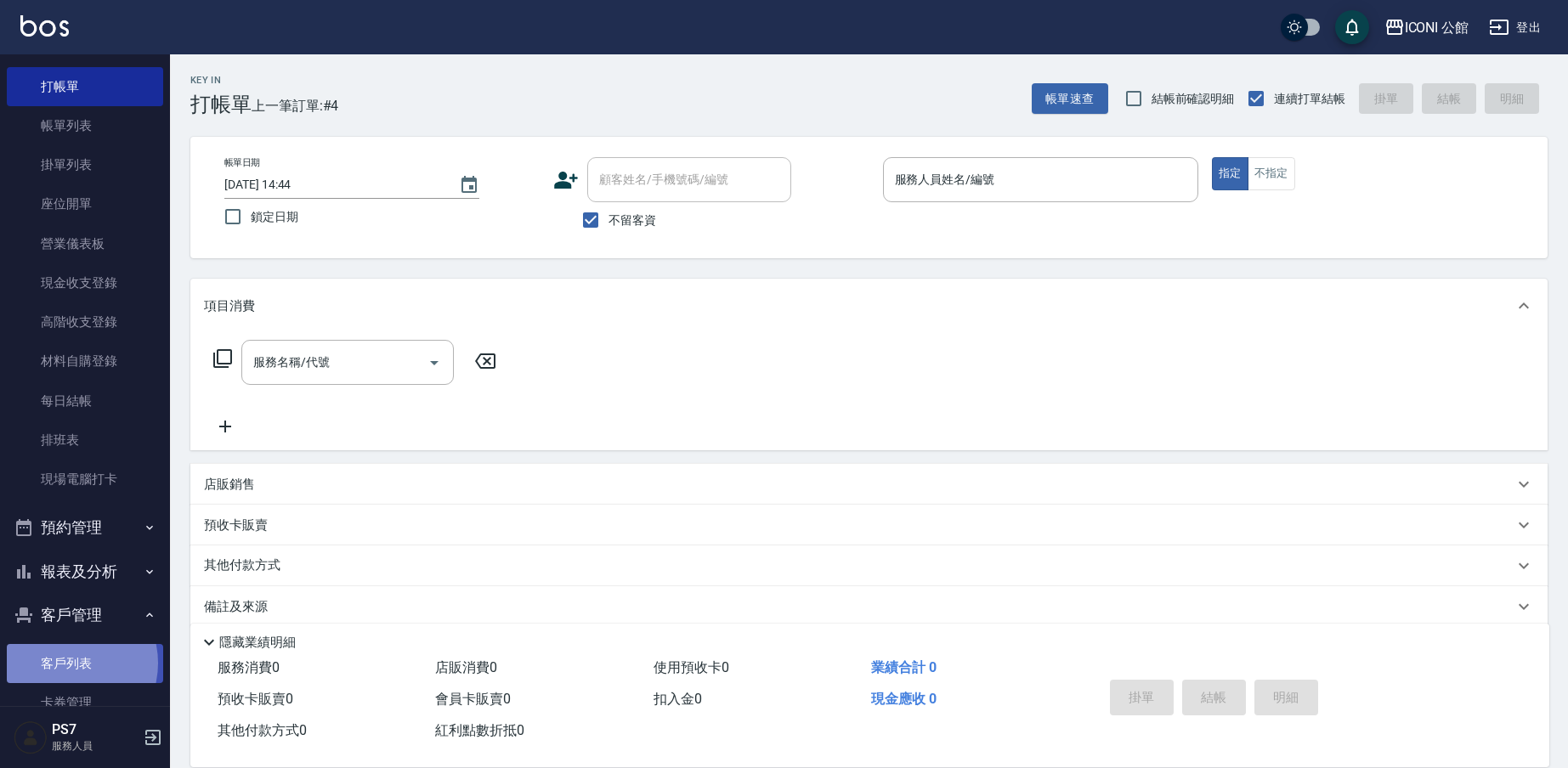
click at [64, 659] on link "客戶列表" at bounding box center [84, 663] width 157 height 39
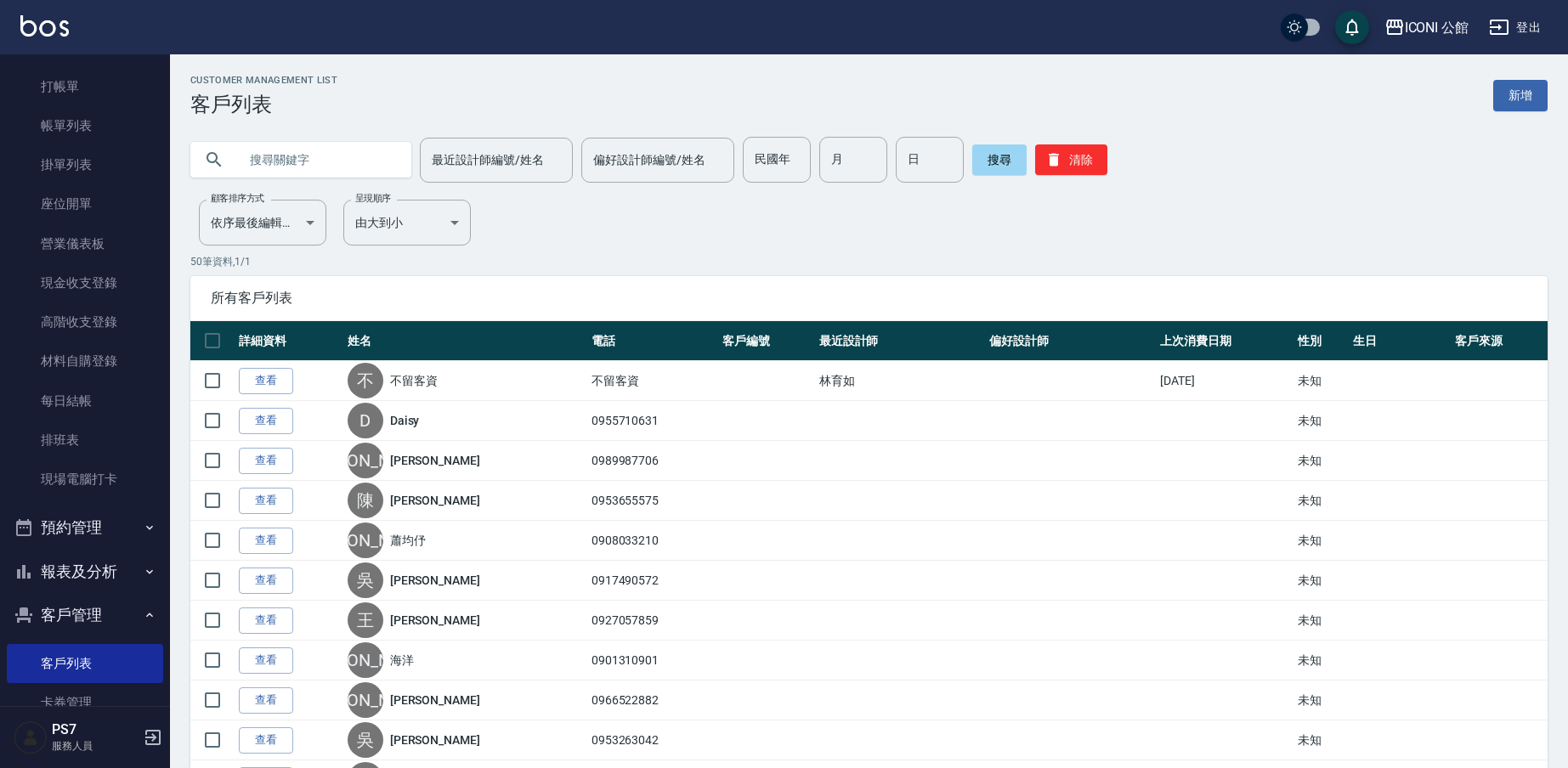
click at [259, 155] on input "text" at bounding box center [318, 159] width 159 height 46
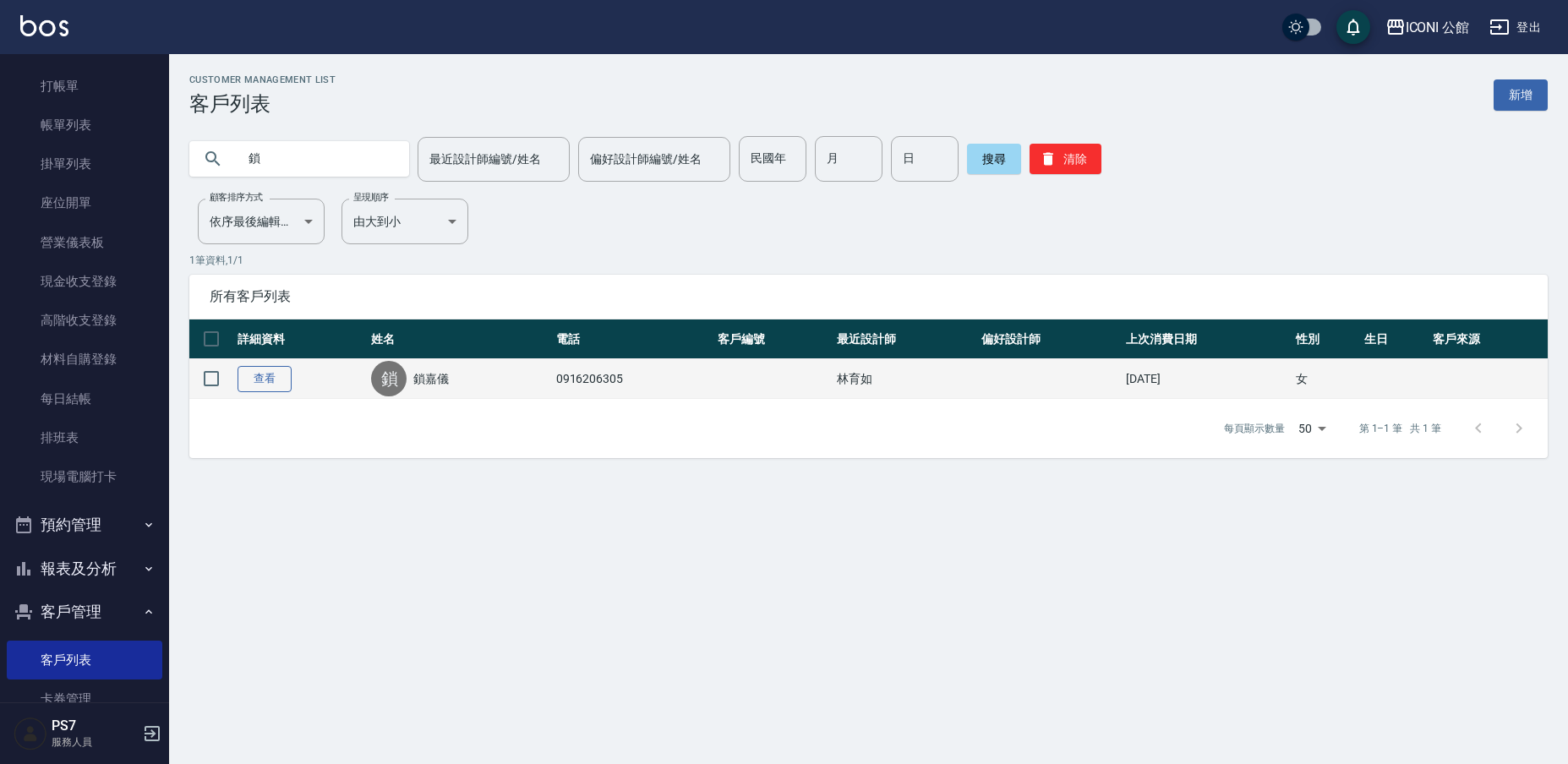
type input "鎖"
click at [254, 376] on link "查看" at bounding box center [264, 379] width 54 height 26
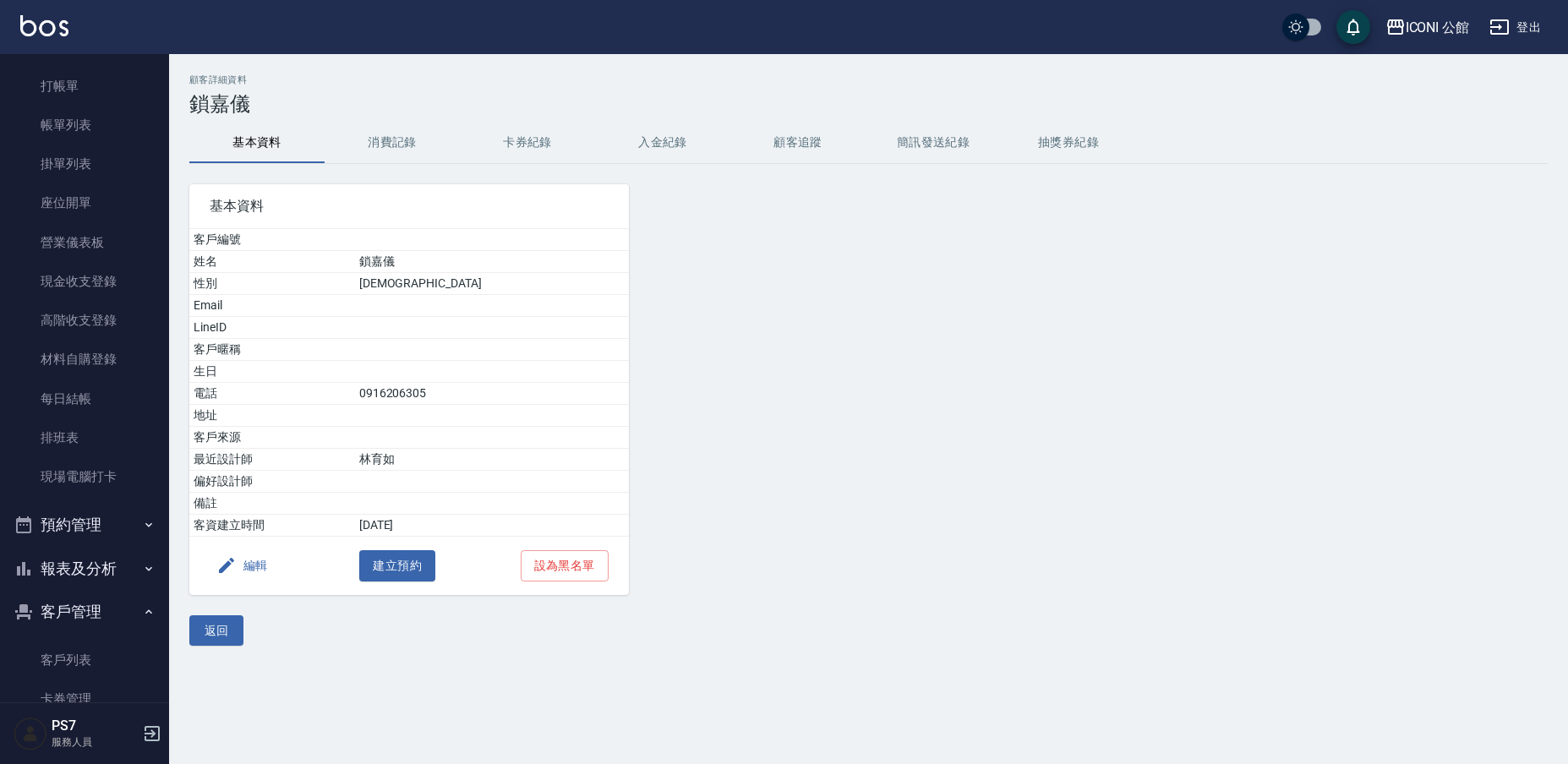
click at [541, 126] on button "卡券紀錄" at bounding box center [526, 142] width 135 height 41
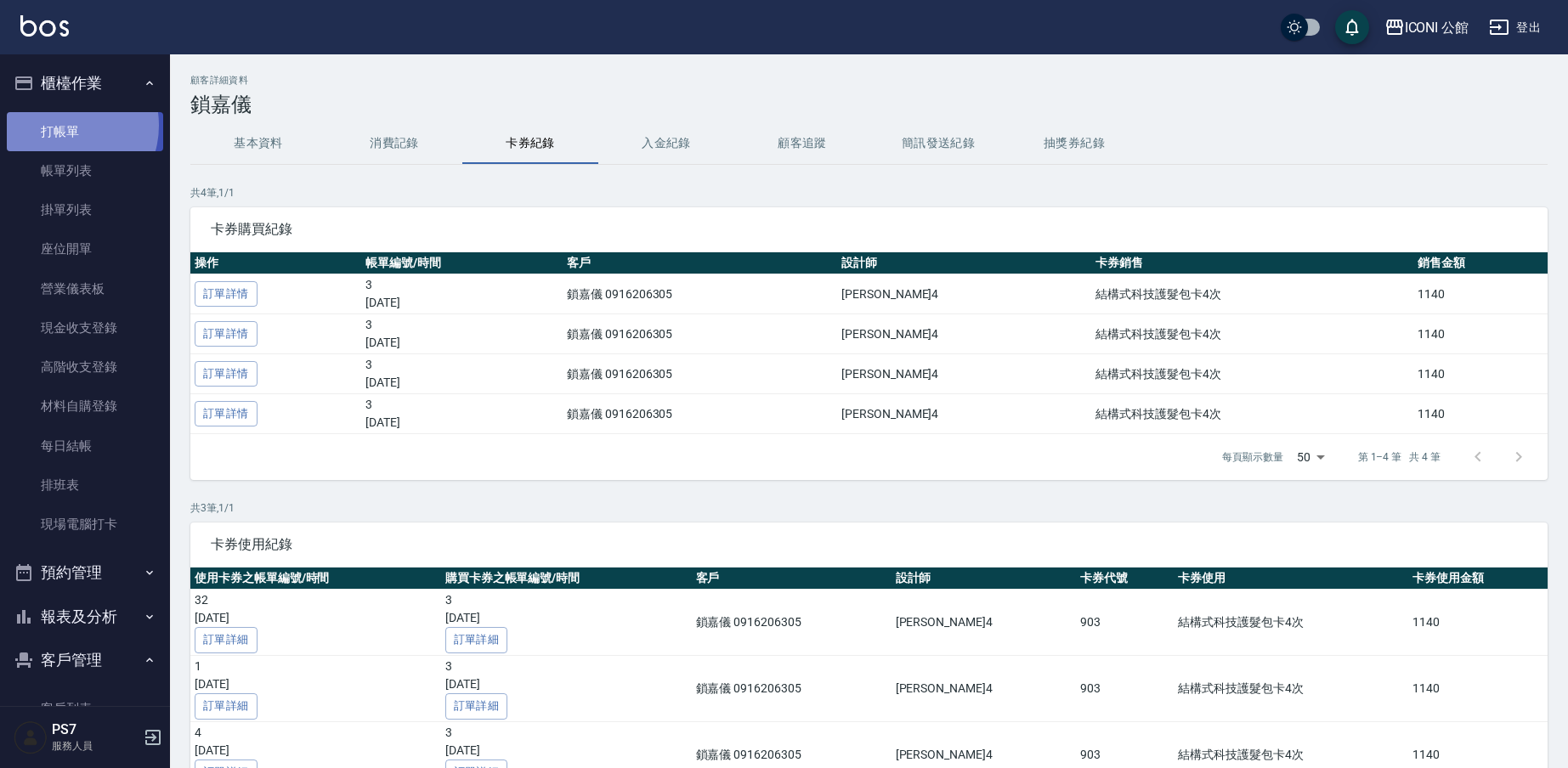
click at [65, 125] on link "打帳單" at bounding box center [84, 131] width 157 height 39
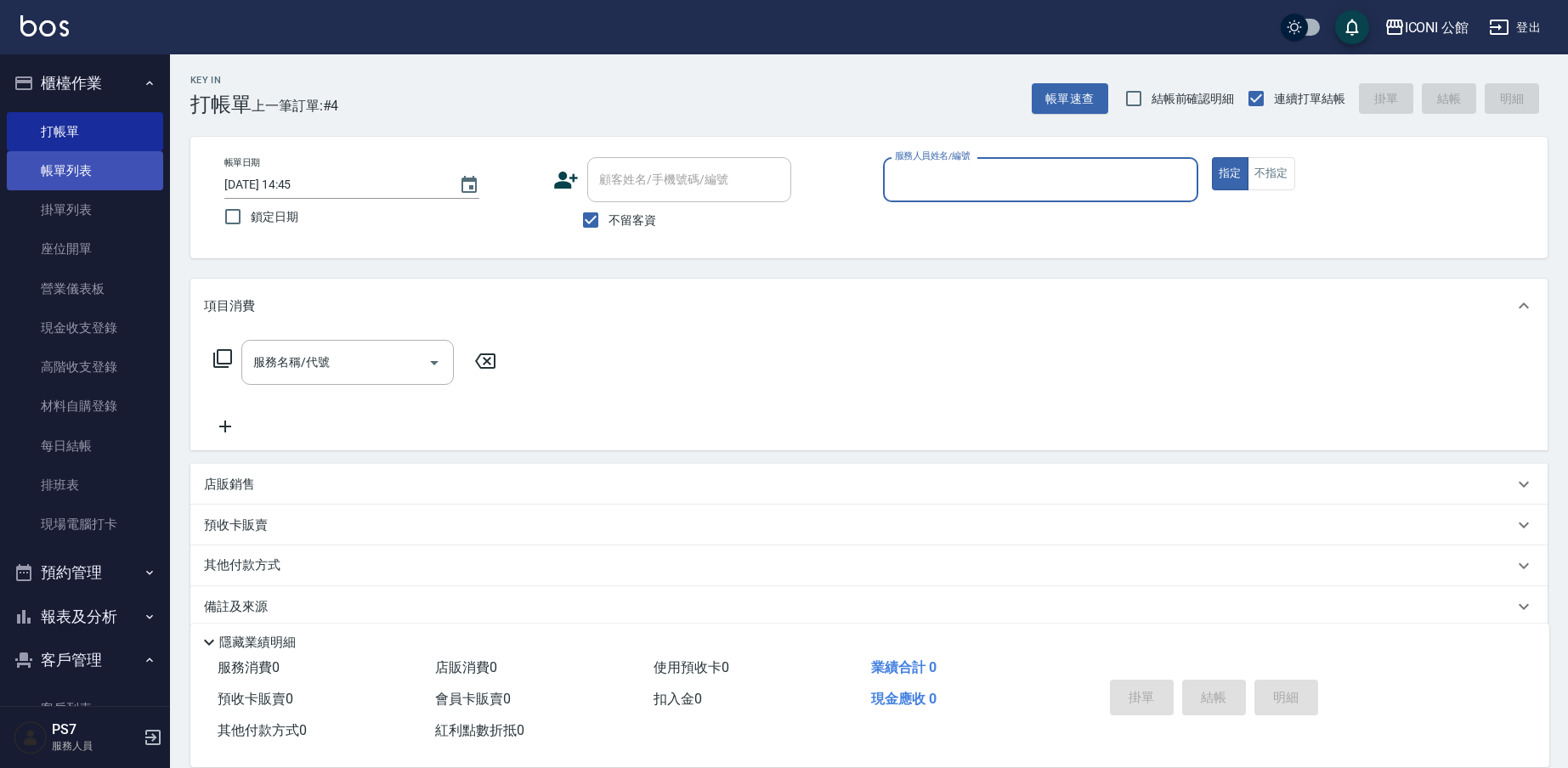
click at [55, 165] on link "帳單列表" at bounding box center [84, 170] width 157 height 39
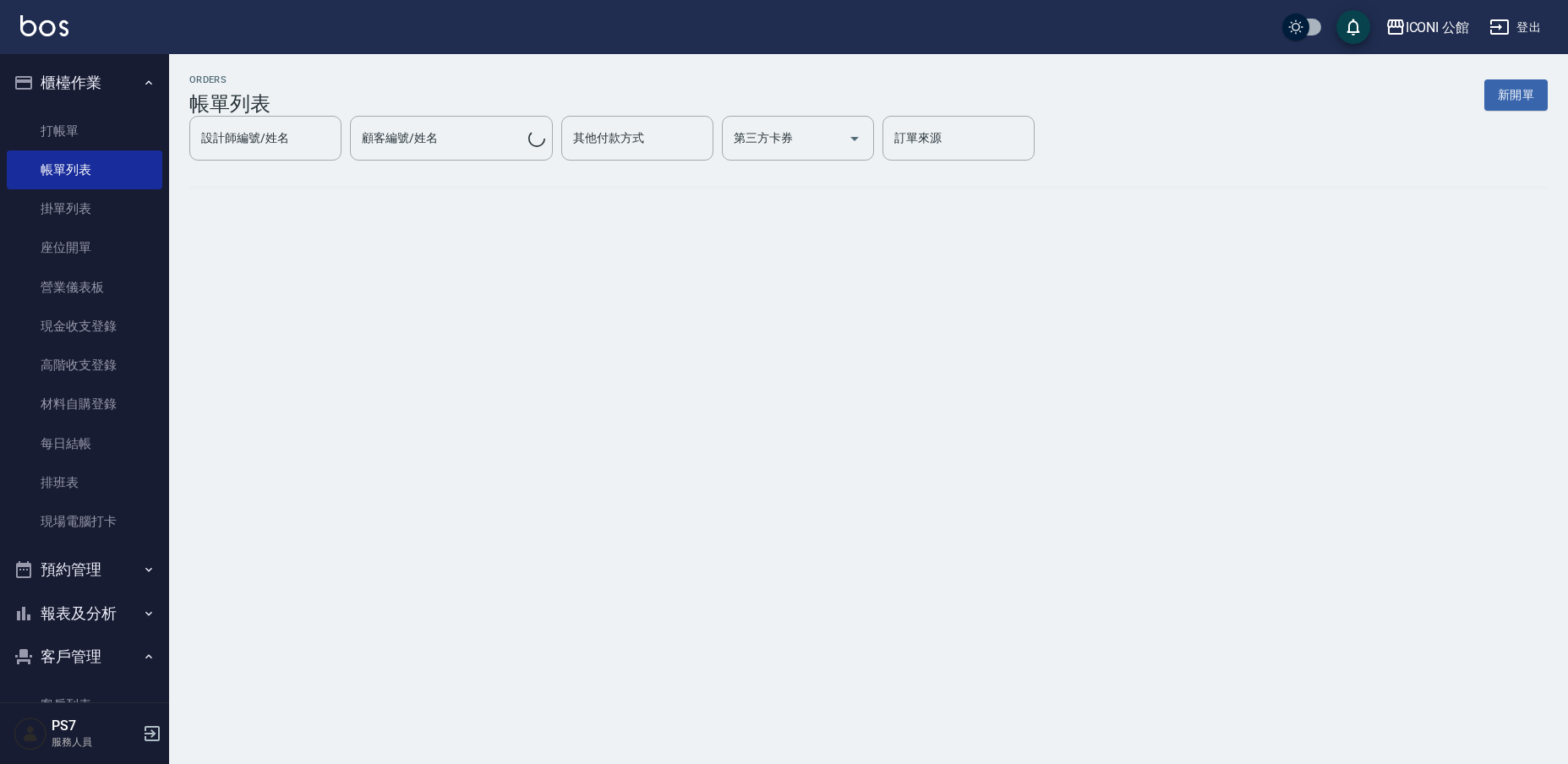
click at [49, 623] on button "報表及分析" at bounding box center [84, 613] width 156 height 44
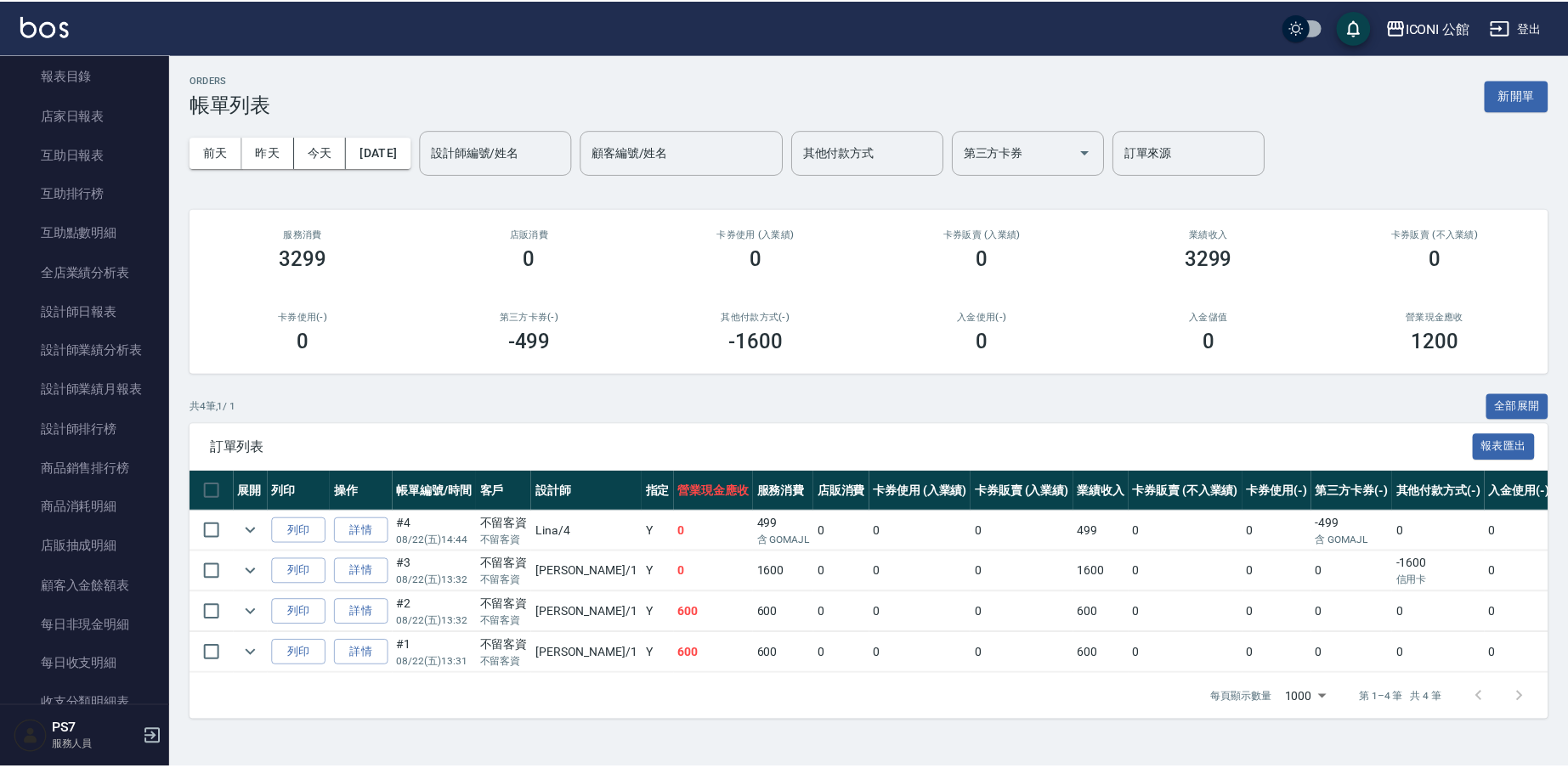
scroll to position [843, 0]
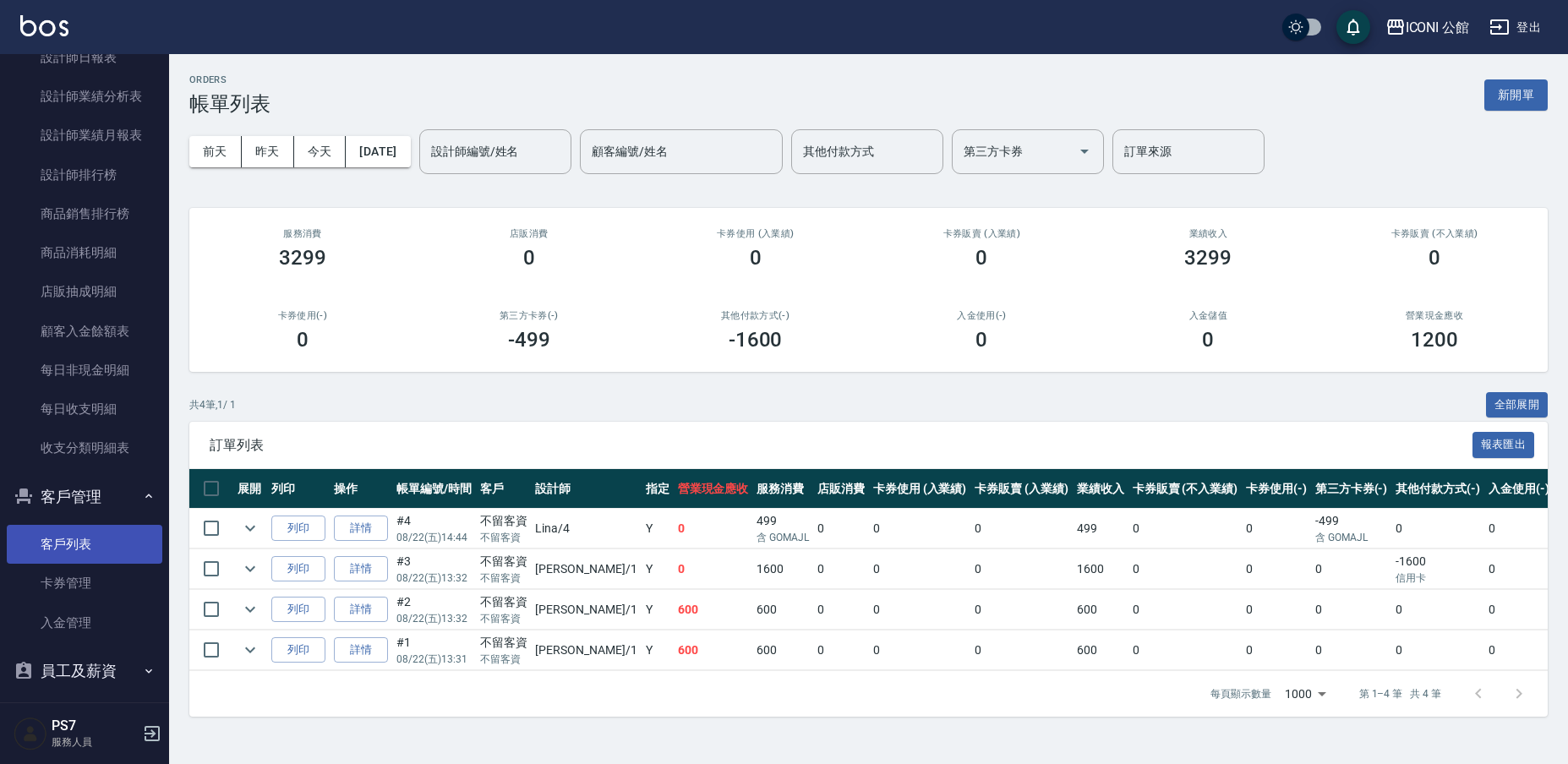
click at [52, 535] on link "客戶列表" at bounding box center [84, 543] width 156 height 39
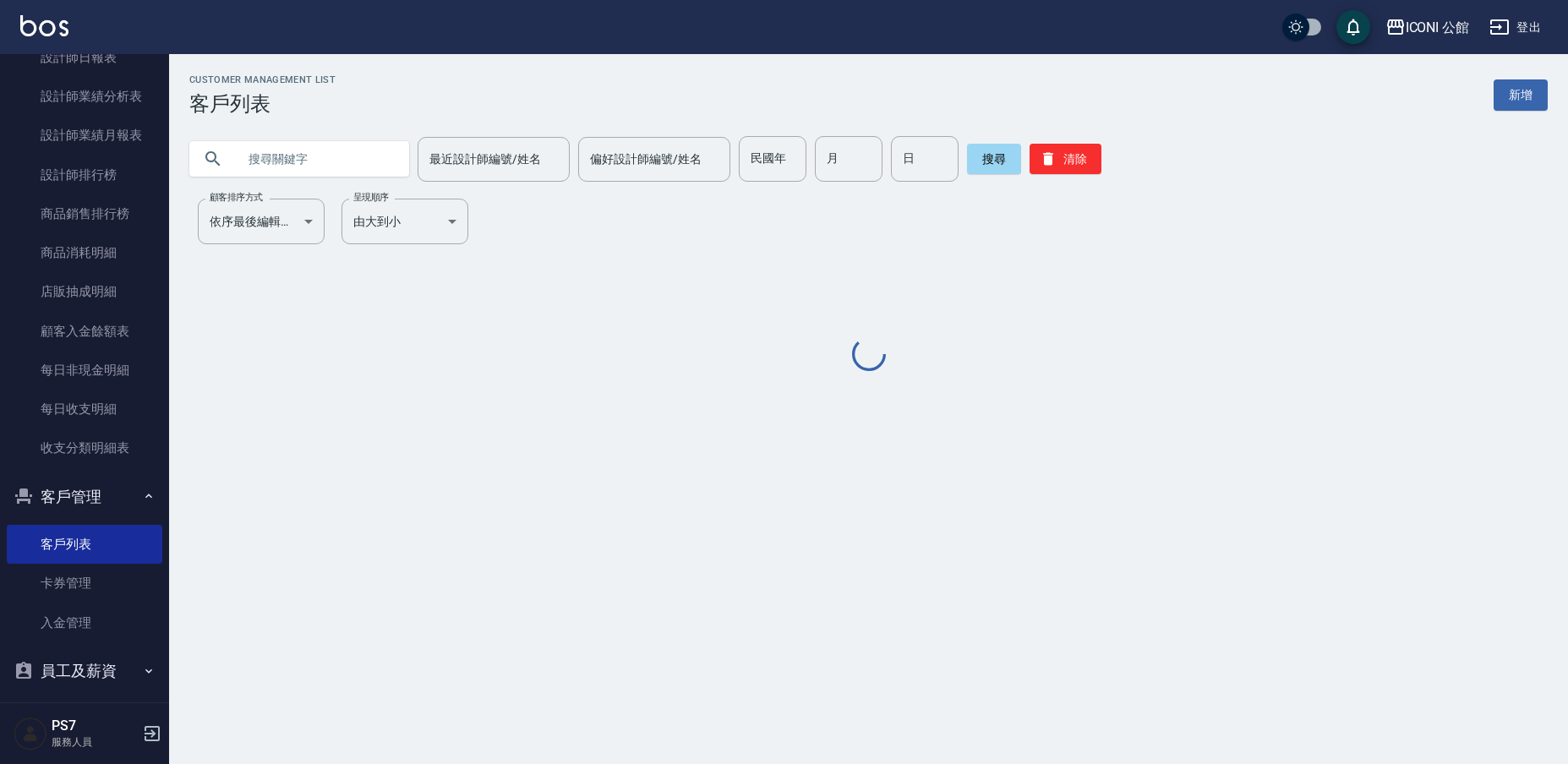
drag, startPoint x: 338, startPoint y: 125, endPoint x: 330, endPoint y: 143, distance: 19.7
click at [338, 125] on div "最近設計師編號/姓名 最近設計師編號/姓名 偏好設計師編號/姓名 偏好設計師編號/姓名 民國年 民國年 月 月 日 日 搜尋 清除" at bounding box center [858, 149] width 1378 height 66
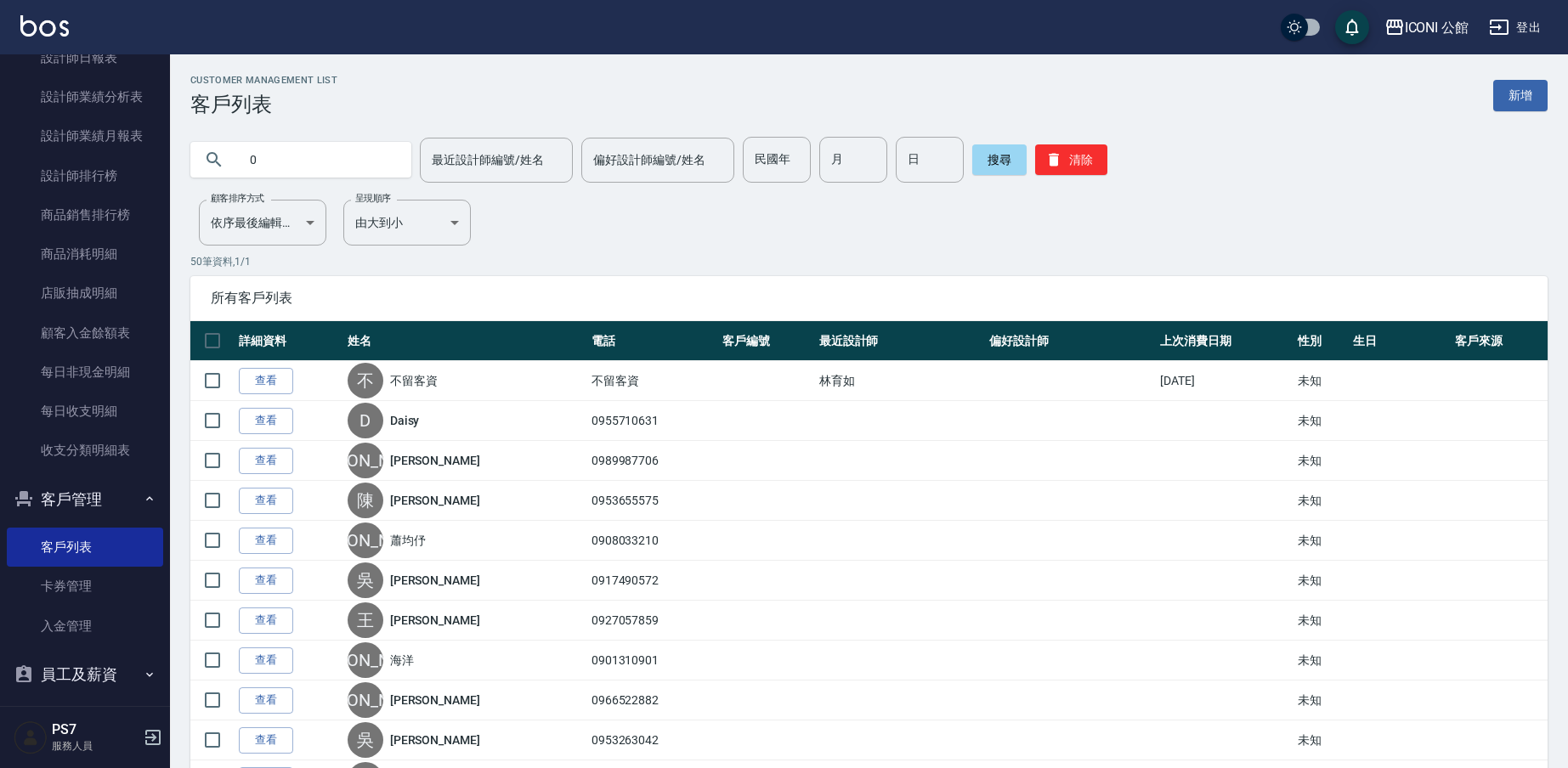
click at [331, 147] on input "text" at bounding box center [318, 159] width 159 height 46
type input "0927627"
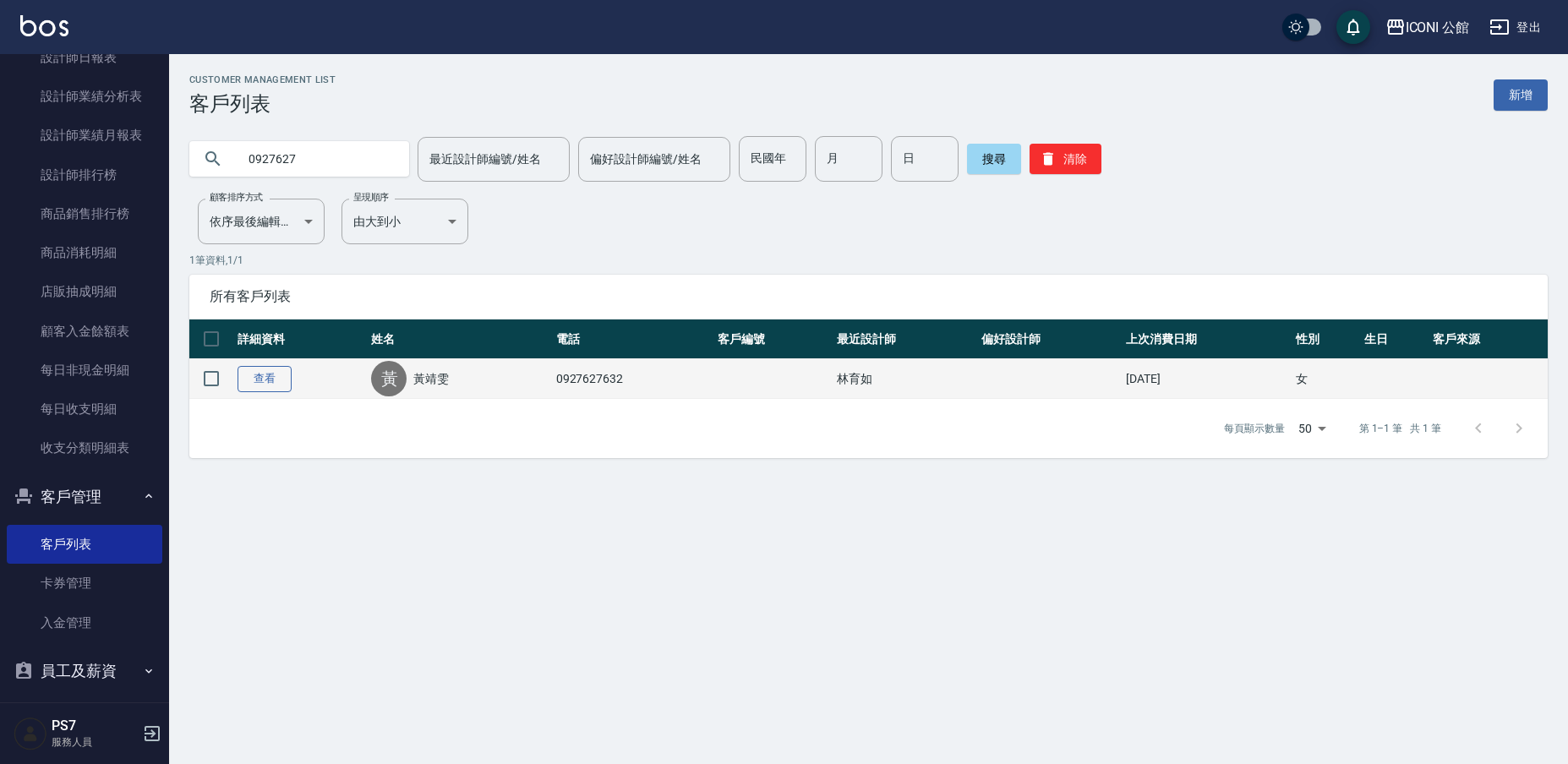
click at [252, 377] on link "查看" at bounding box center [264, 379] width 54 height 26
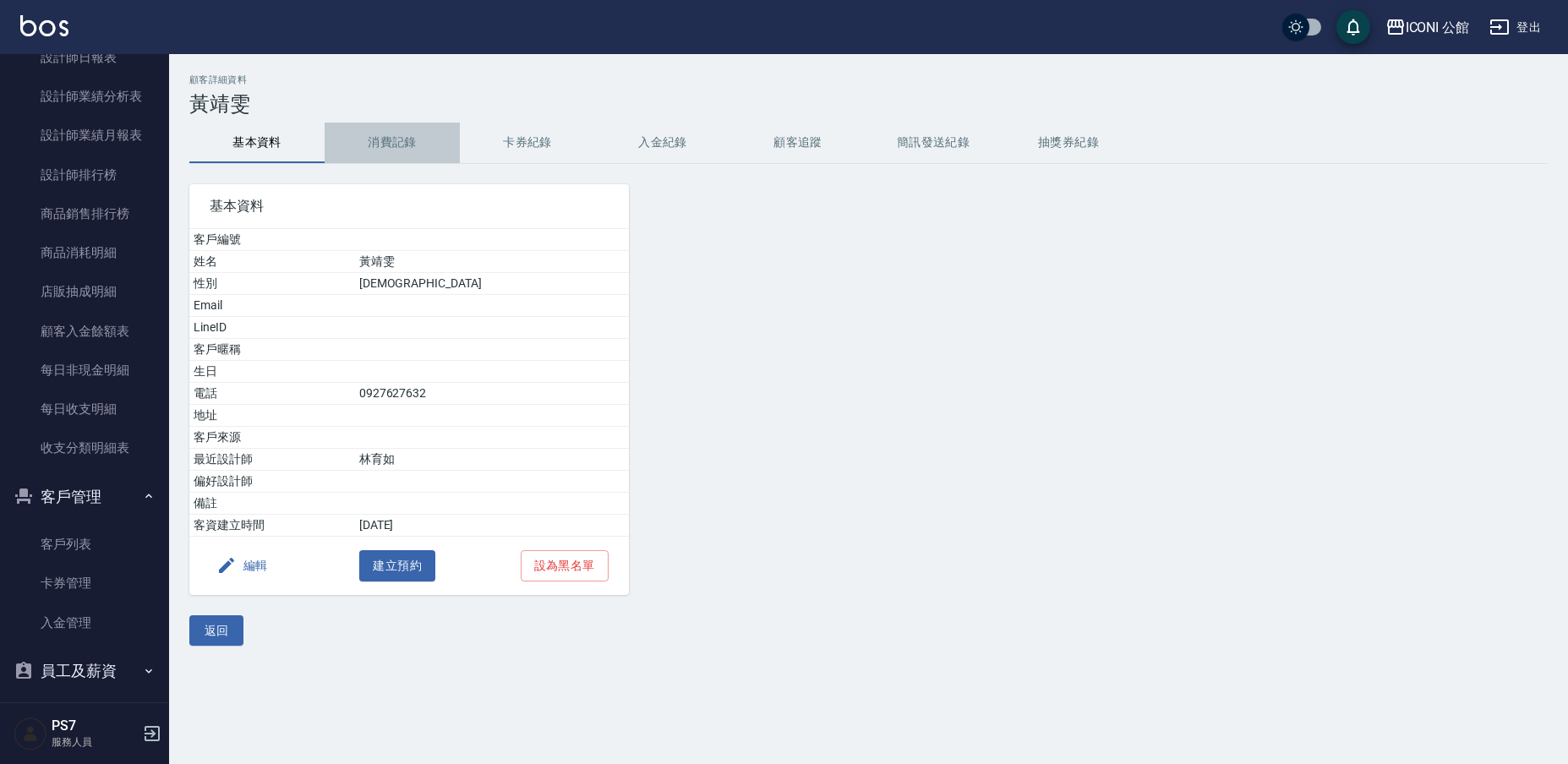
click at [398, 146] on button "消費記錄" at bounding box center [392, 142] width 135 height 41
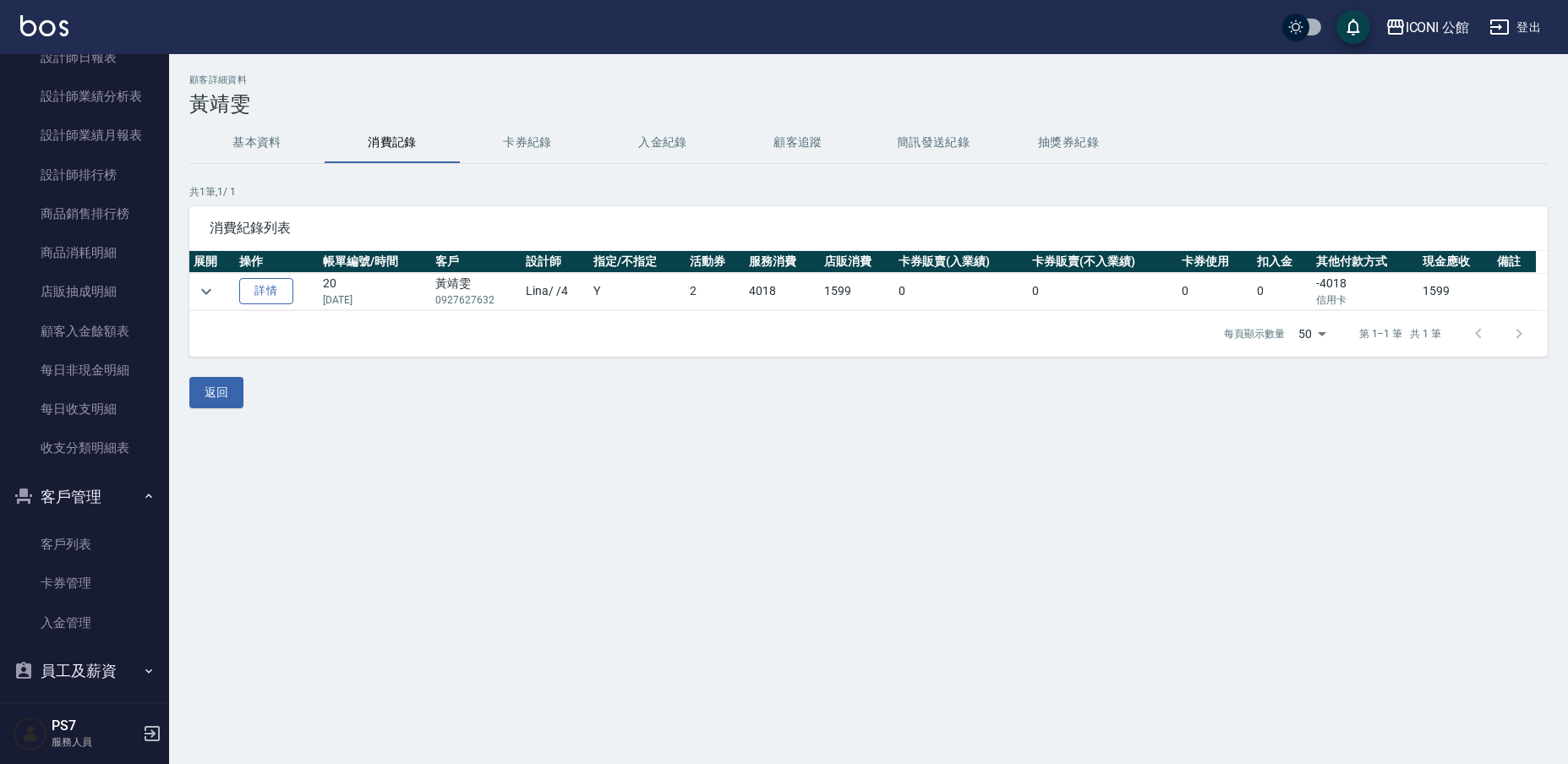
click at [263, 300] on link "詳情" at bounding box center [266, 291] width 54 height 26
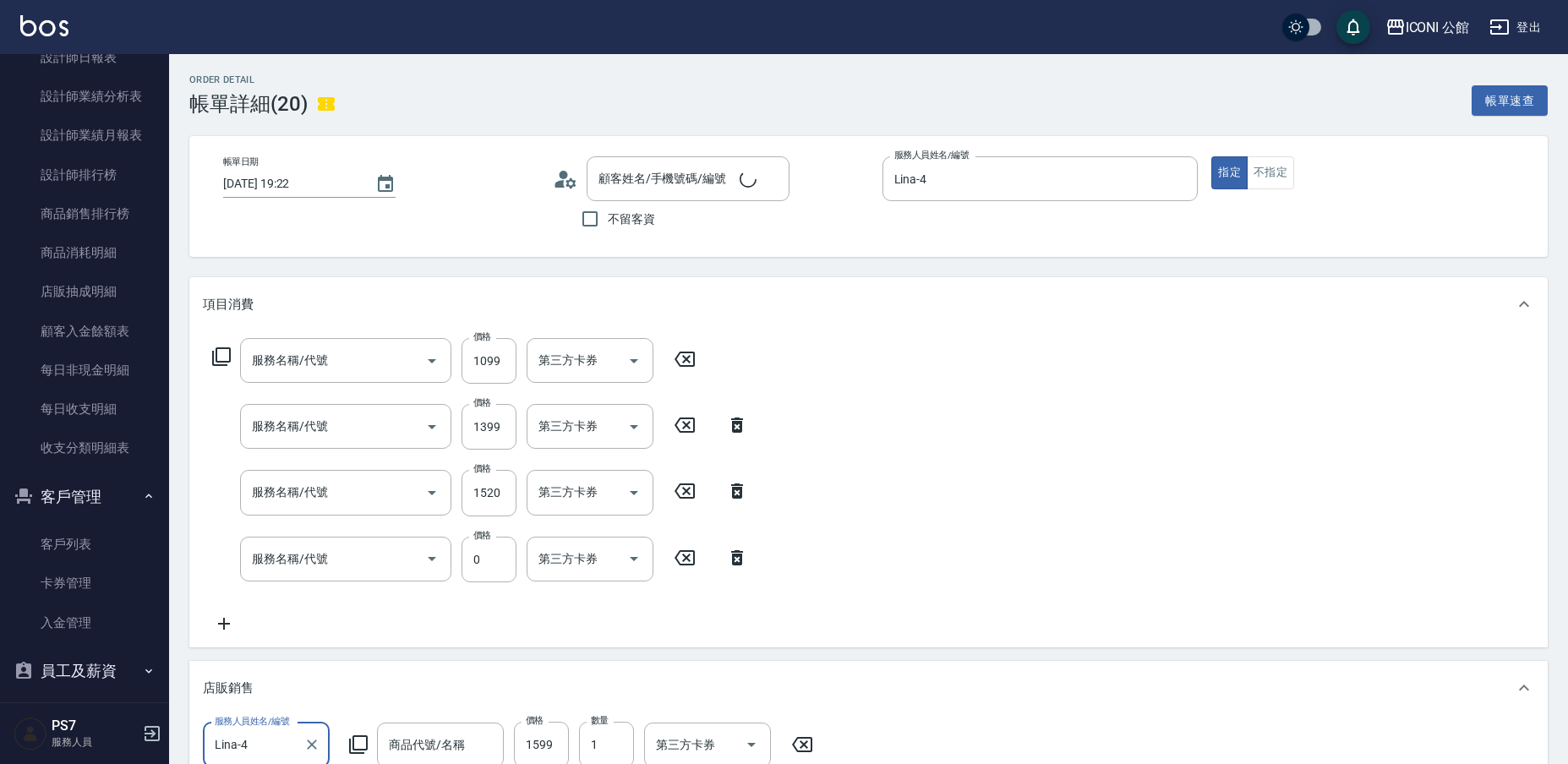
type input "[DATE] 19:22"
type input "Lina-4"
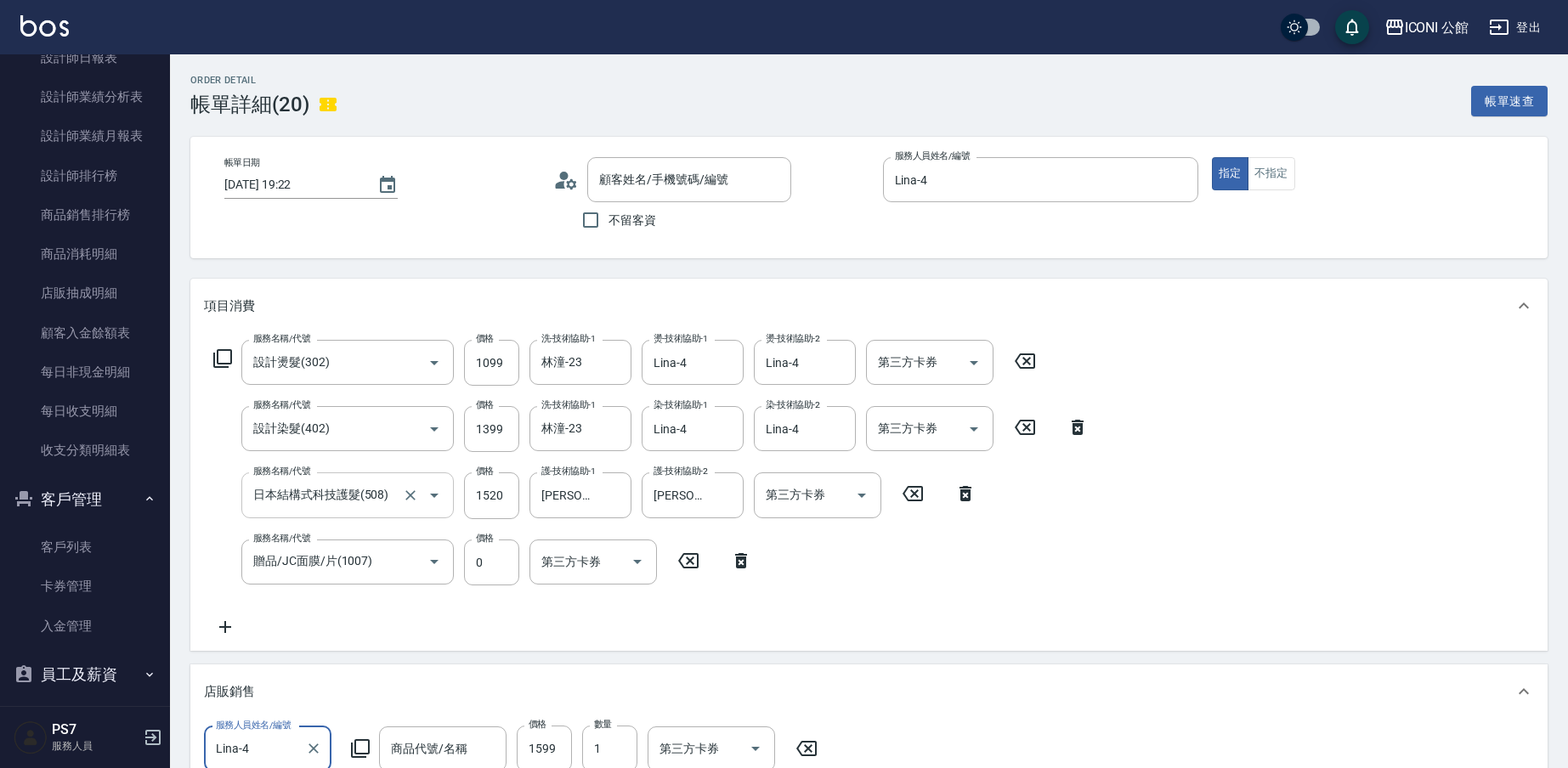
type input "設計燙髮(302)"
type input "設計染髮(402)"
type input "日本結構式科技護髮(508)"
type input "贈品/JC面膜/片(1007)"
type input "[PERSON_NAME]/0927627632/"
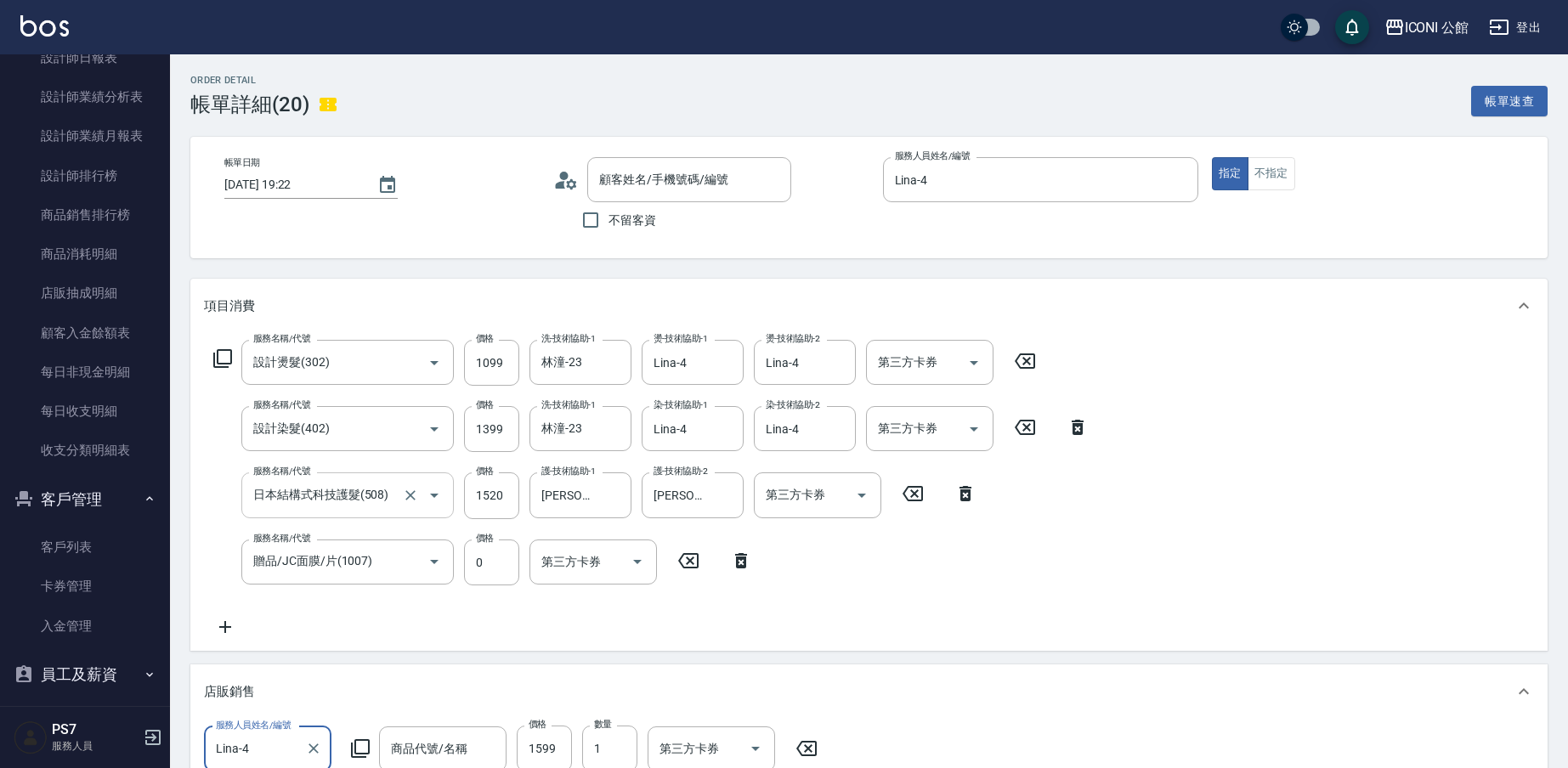
type input "2024年 20片面膜禮盒"
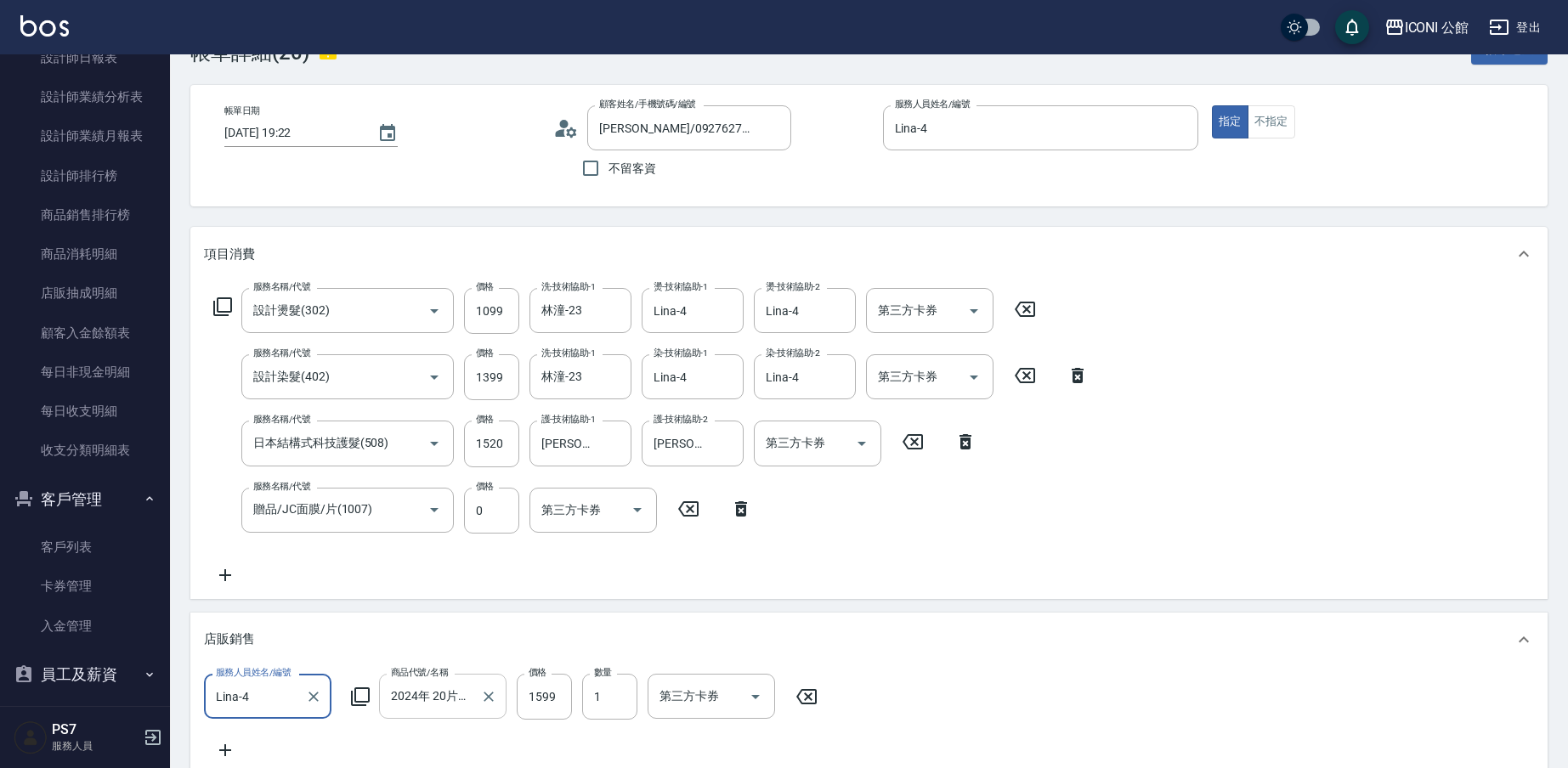
click at [441, 691] on input "2024年 20片面膜禮盒" at bounding box center [430, 696] width 86 height 29
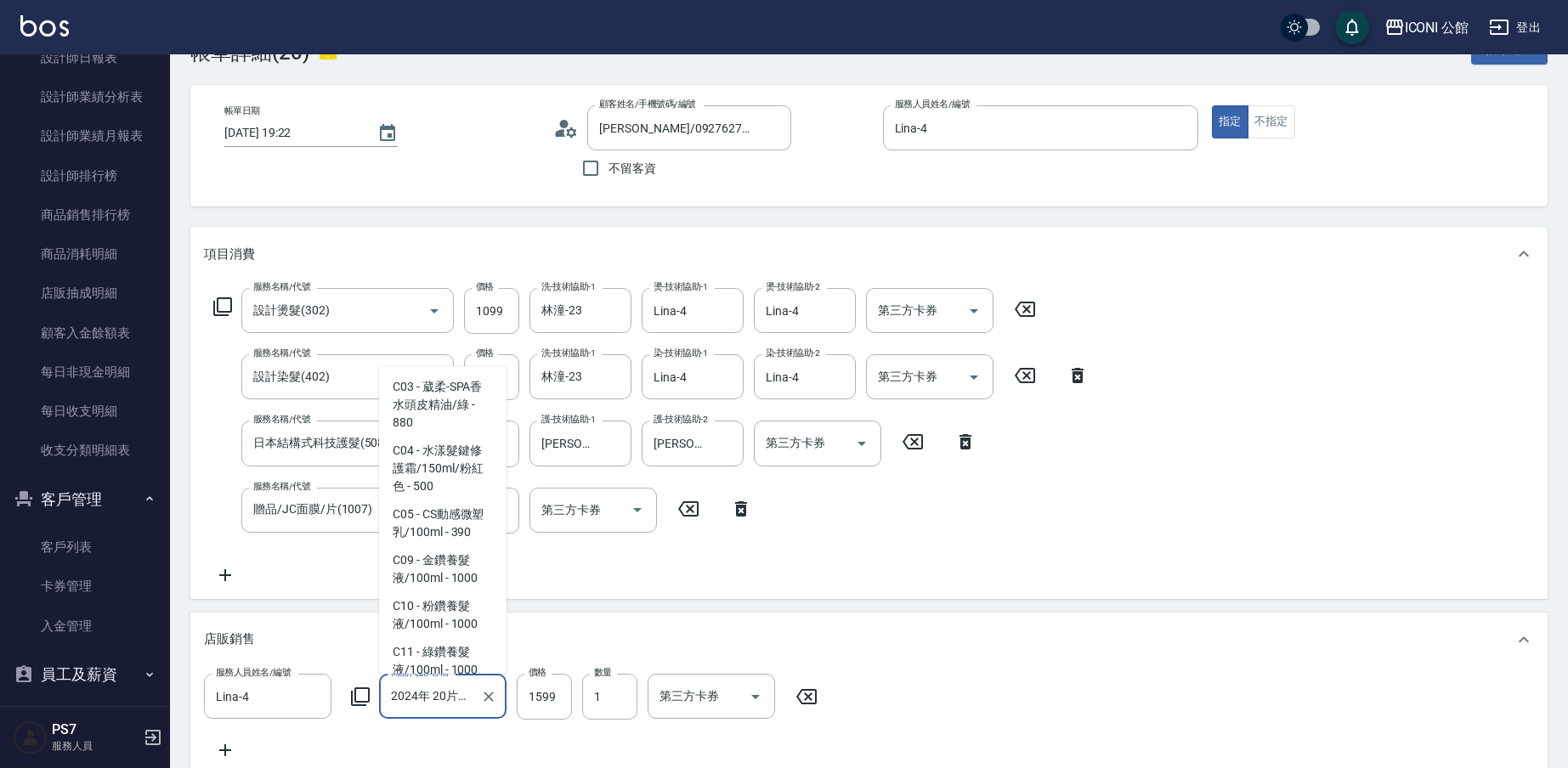
scroll to position [2026, 0]
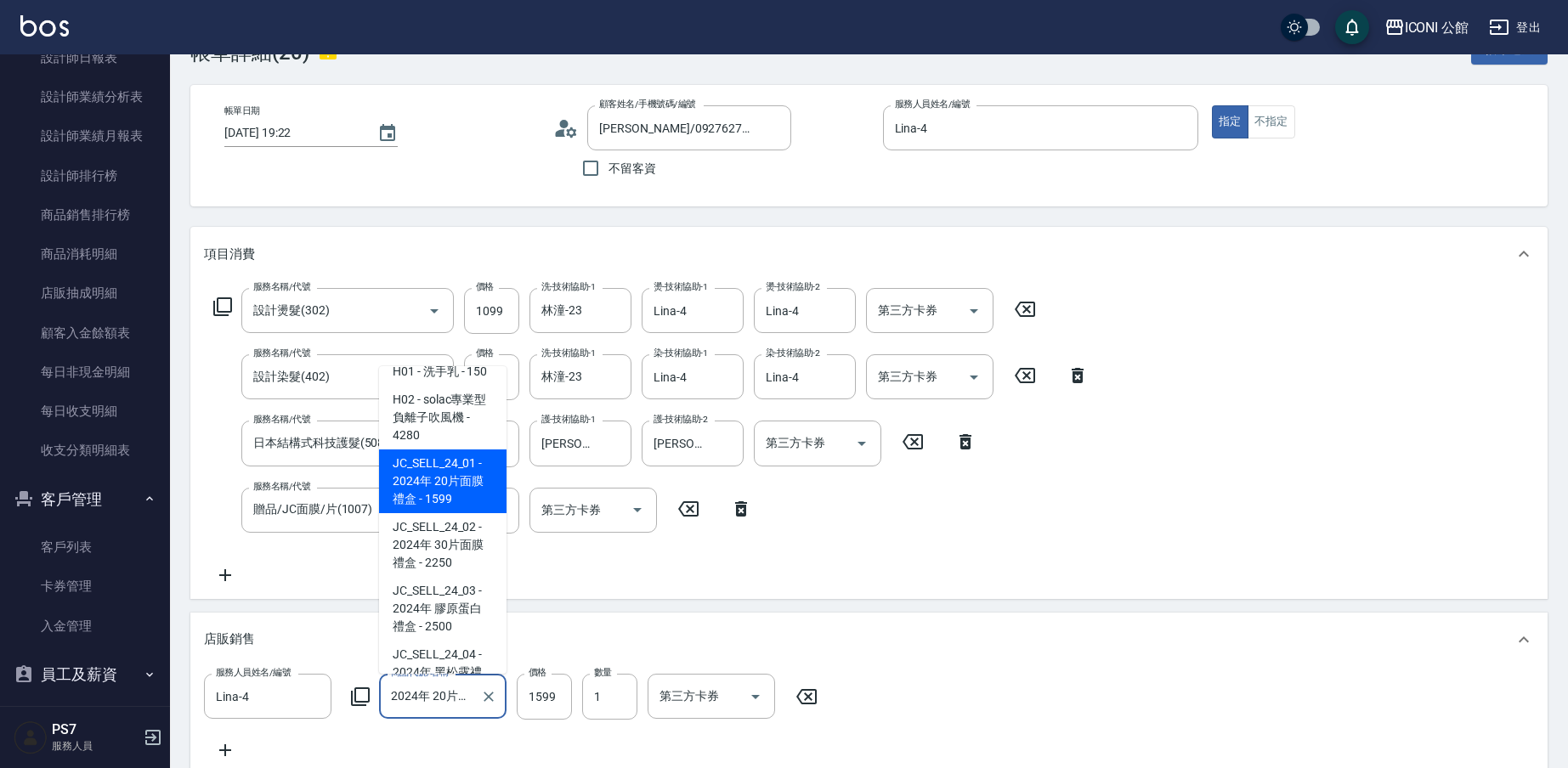
click at [445, 733] on div "服務人員姓名/編號 [PERSON_NAME]-4 服務人員姓名/編號 商品代號/名稱 [DATE] 20片面膜禮盒 商品代號/名稱 價格 1599 價格 數…" at bounding box center [869, 716] width 1330 height 86
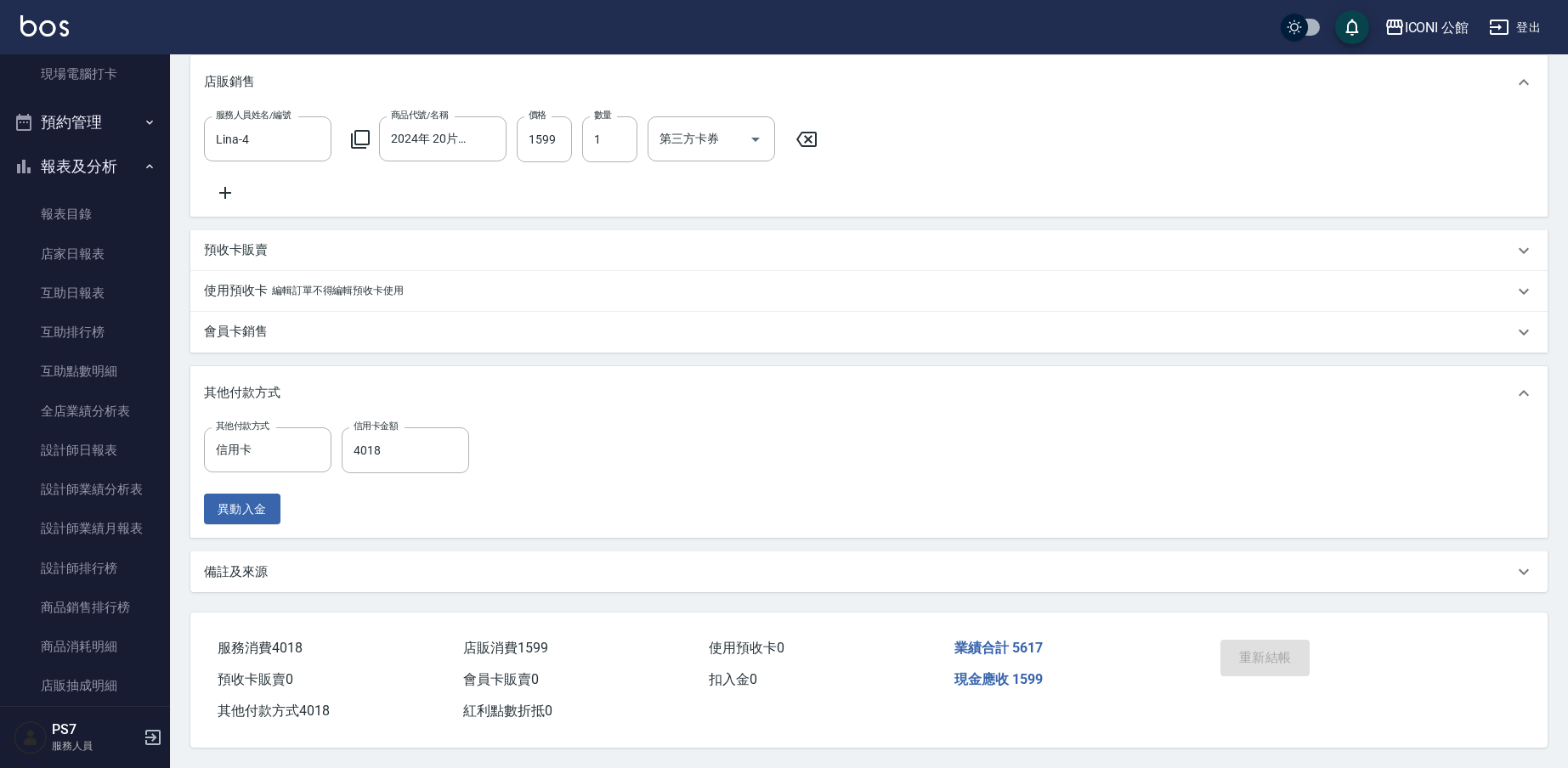
scroll to position [0, 0]
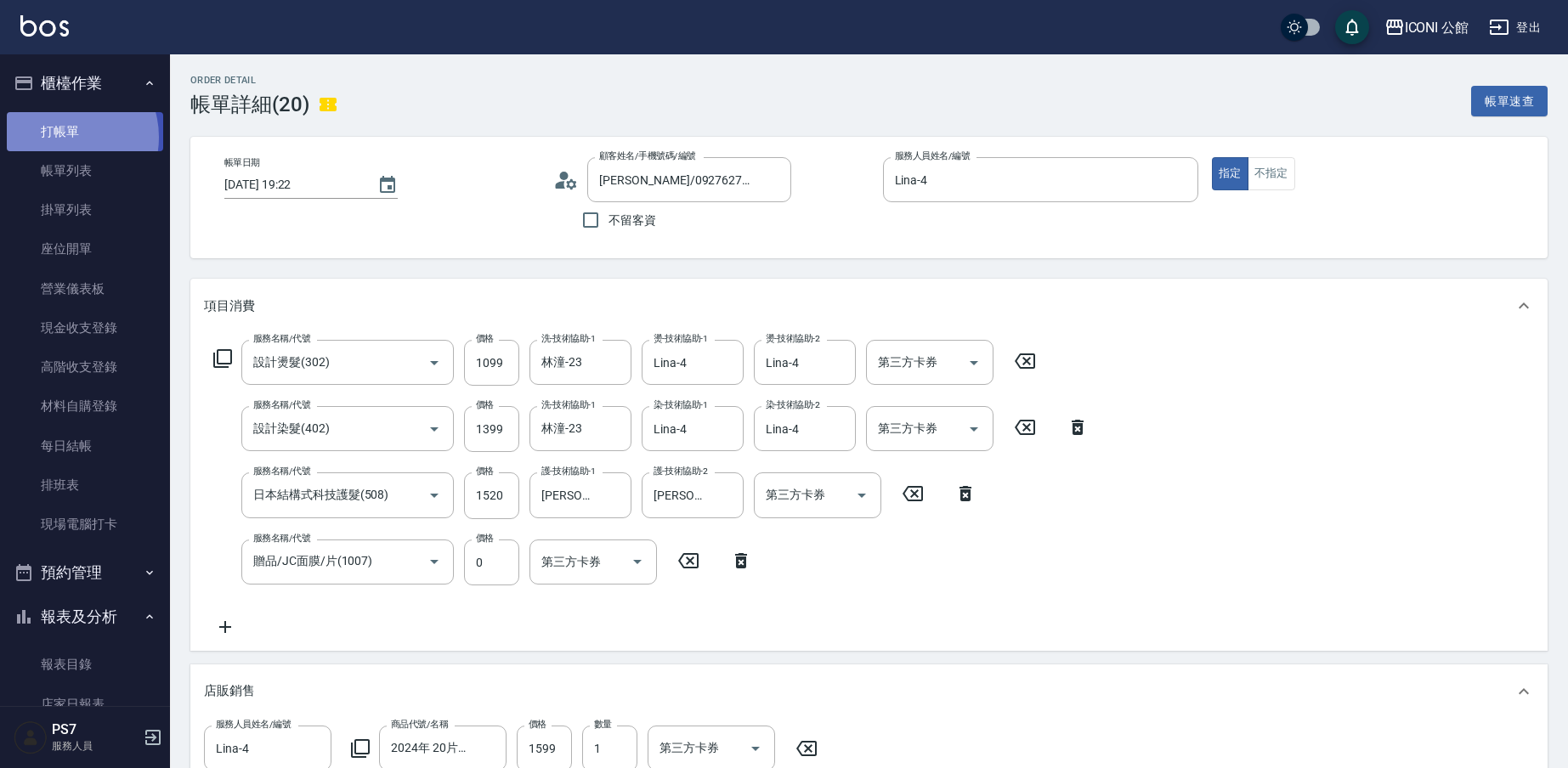
click at [65, 137] on link "打帳單" at bounding box center [84, 131] width 157 height 39
